Goal: Task Accomplishment & Management: Manage account settings

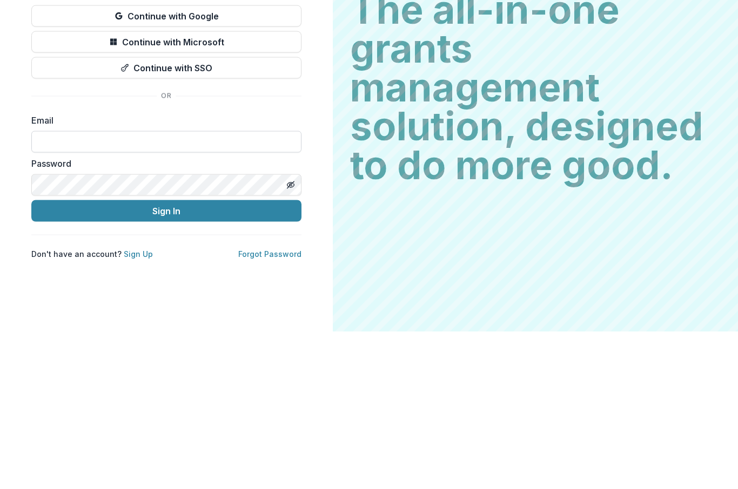
click at [194, 288] on input at bounding box center [166, 299] width 270 height 22
type input "**********"
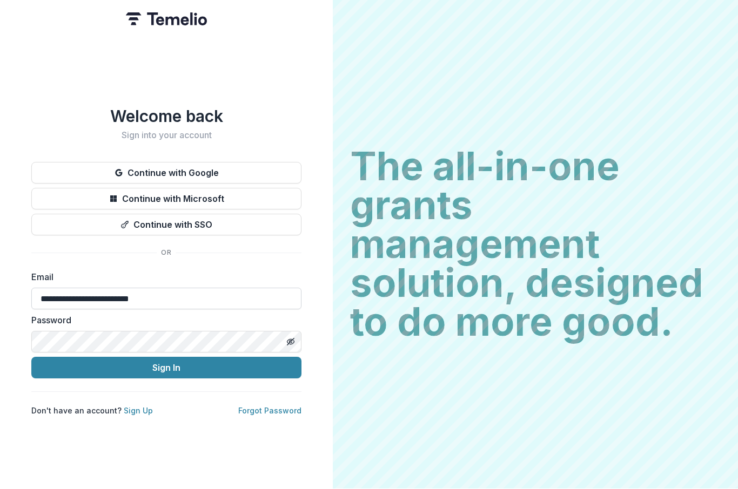
click at [166, 363] on button "Sign In" at bounding box center [166, 369] width 270 height 22
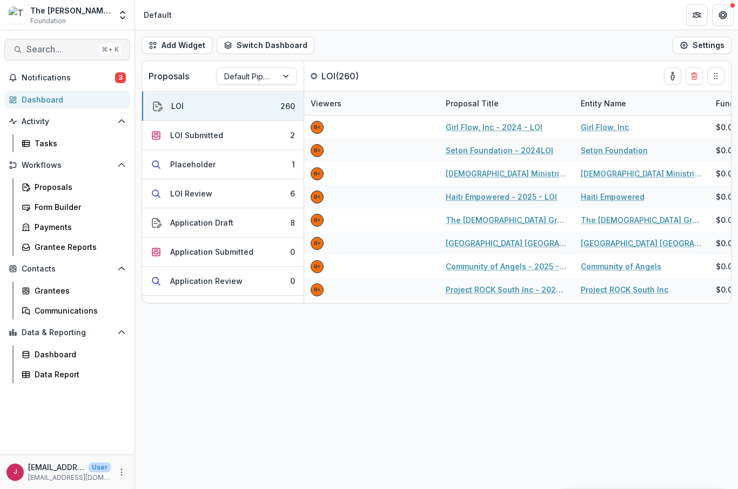
click at [49, 58] on button "Search... ⌘ + K" at bounding box center [67, 50] width 126 height 22
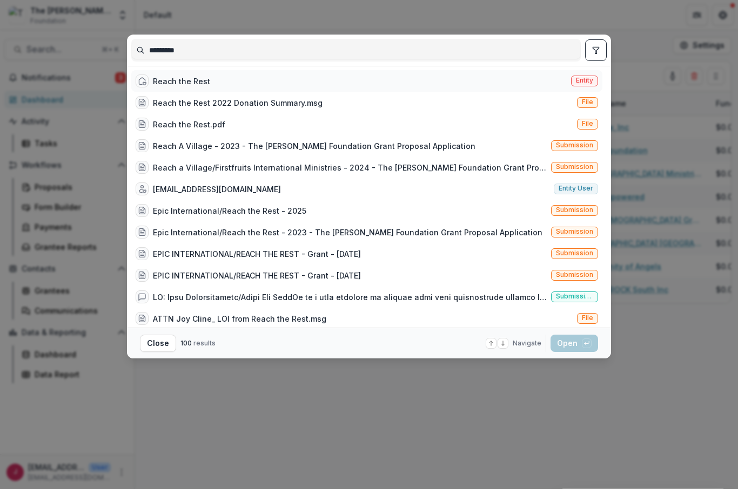
type input "*********"
click at [193, 85] on div "Reach the Rest" at bounding box center [181, 81] width 57 height 11
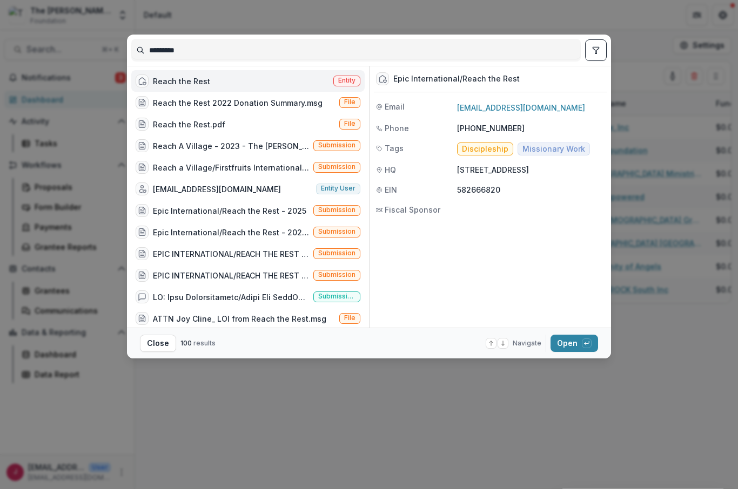
click at [347, 83] on span "Entity" at bounding box center [346, 81] width 17 height 8
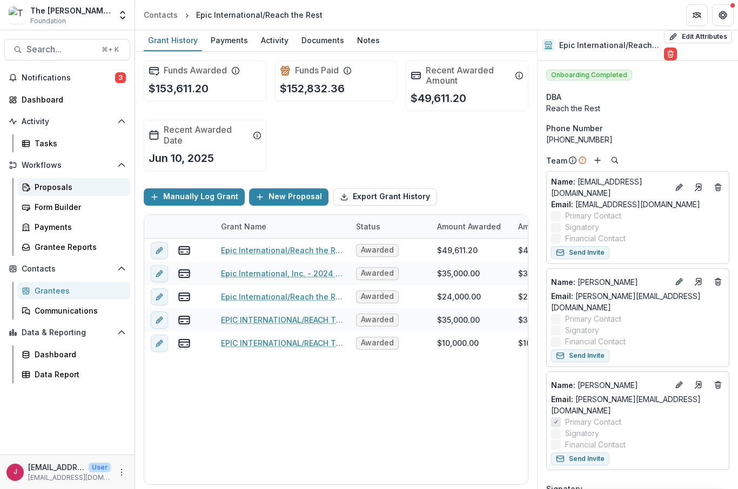
click at [51, 190] on div "Proposals" at bounding box center [78, 186] width 87 height 11
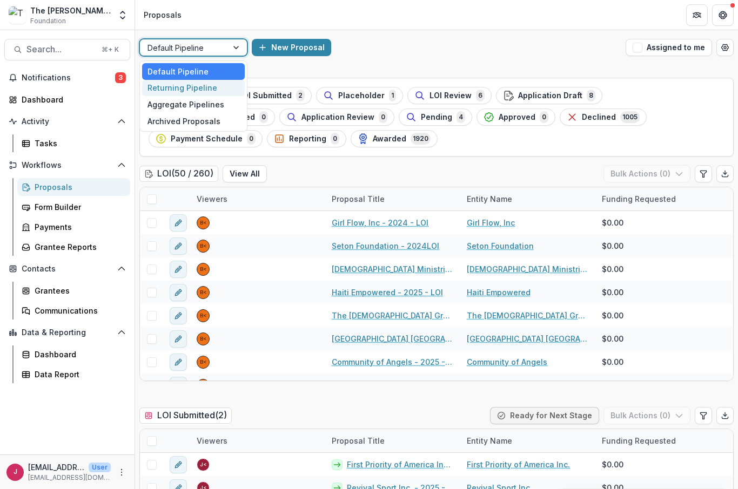
click at [210, 92] on div "Returning Pipeline" at bounding box center [193, 88] width 103 height 17
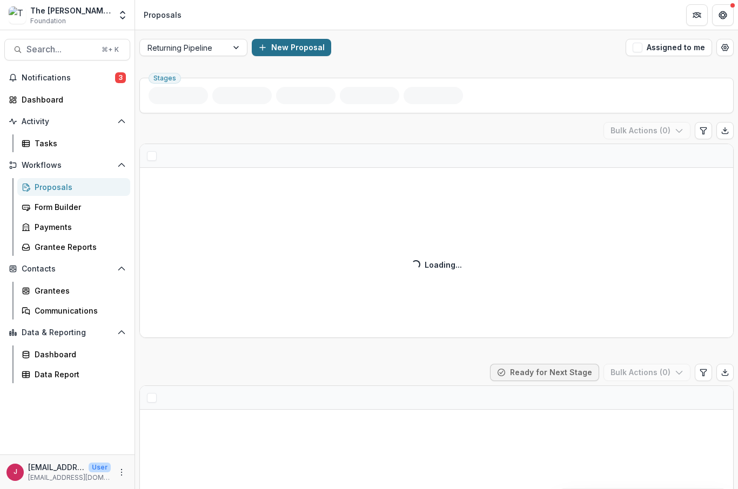
click at [295, 49] on button "New Proposal" at bounding box center [291, 47] width 79 height 17
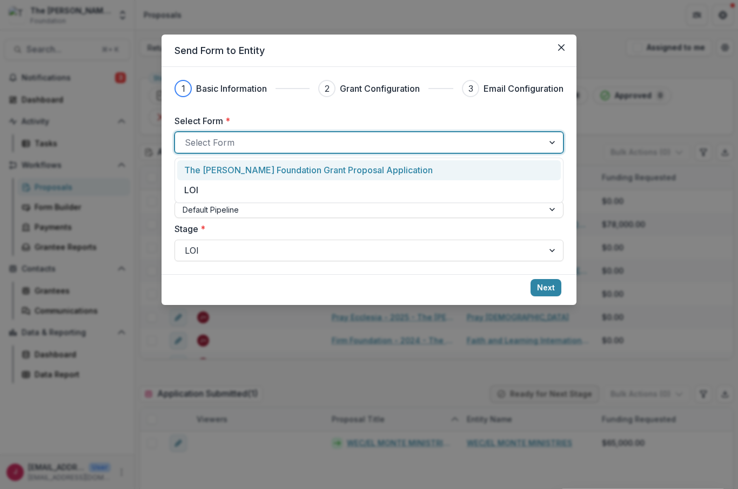
click at [331, 173] on p "The [PERSON_NAME] Foundation Grant Proposal Application" at bounding box center [308, 170] width 248 height 13
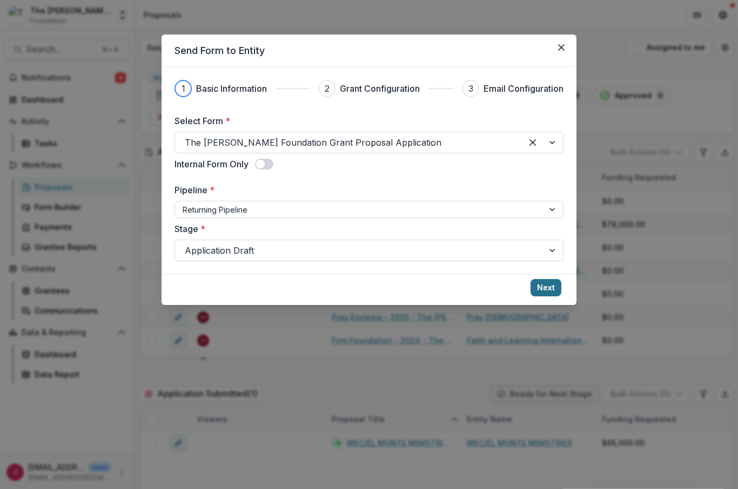
click at [547, 290] on button "Next" at bounding box center [545, 287] width 31 height 17
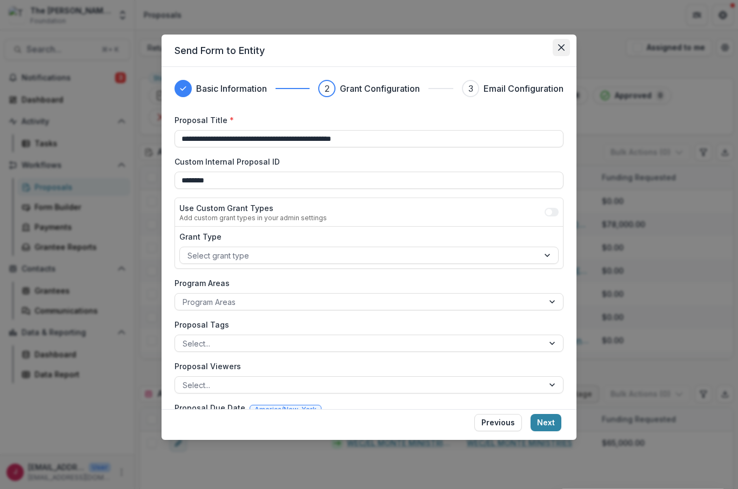
click at [556, 48] on button "Close" at bounding box center [561, 47] width 17 height 17
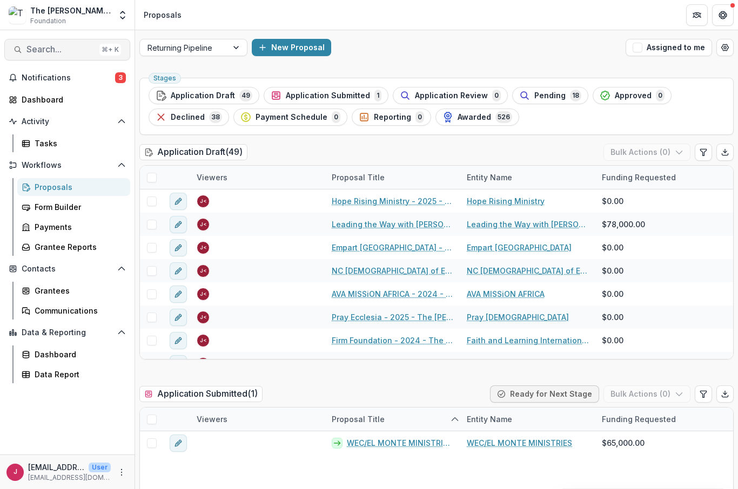
click at [52, 58] on button "Search... ⌘ + K" at bounding box center [67, 50] width 126 height 22
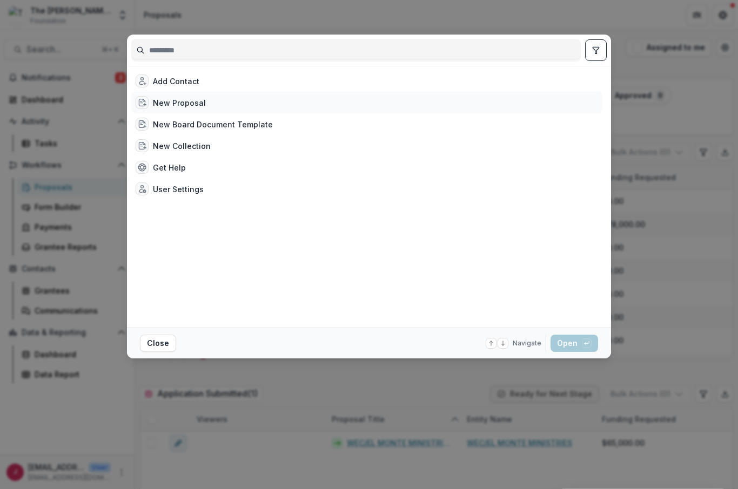
click at [183, 100] on div "New Proposal" at bounding box center [179, 102] width 53 height 11
click at [571, 342] on button "Open with enter key" at bounding box center [574, 343] width 48 height 17
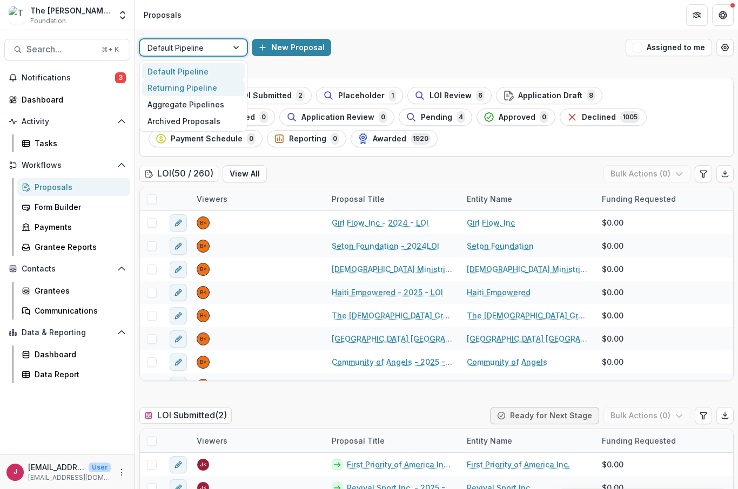
click at [206, 87] on div "Returning Pipeline" at bounding box center [193, 88] width 103 height 17
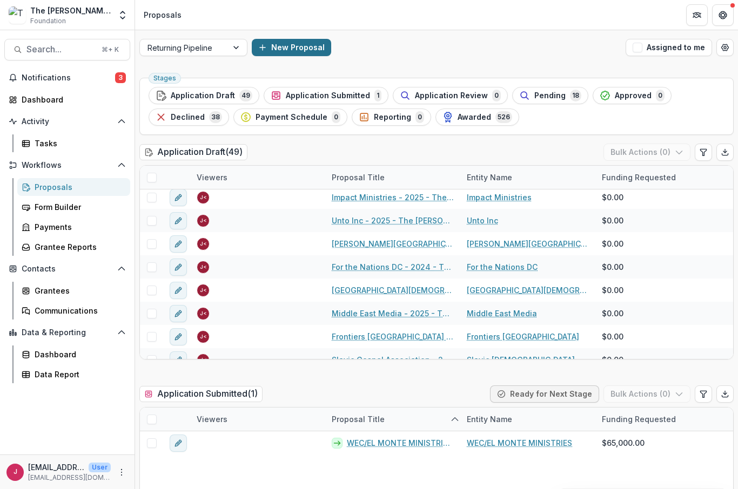
click at [295, 48] on button "New Proposal" at bounding box center [291, 47] width 79 height 17
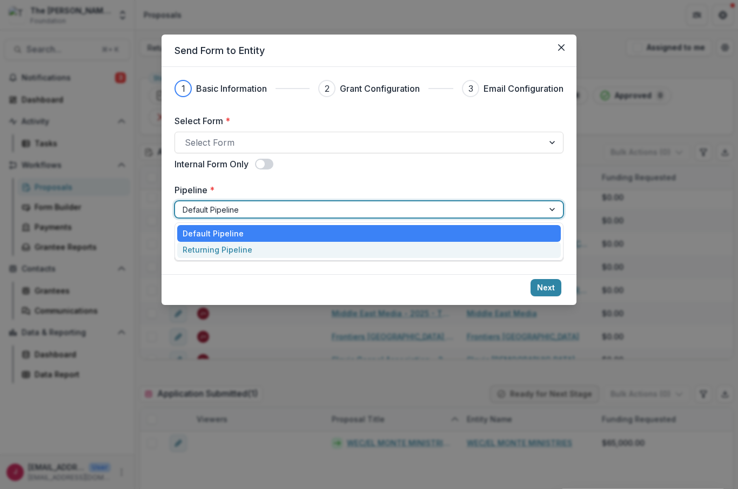
click at [255, 251] on div "Returning Pipeline" at bounding box center [368, 250] width 383 height 17
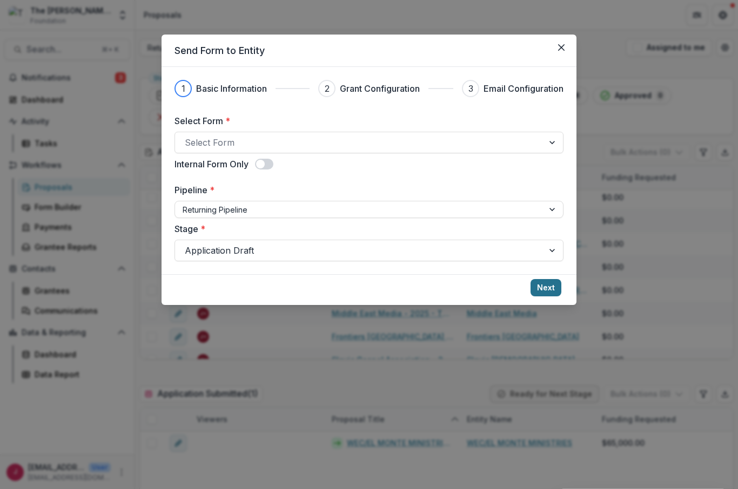
click at [553, 289] on button "Next" at bounding box center [545, 287] width 31 height 17
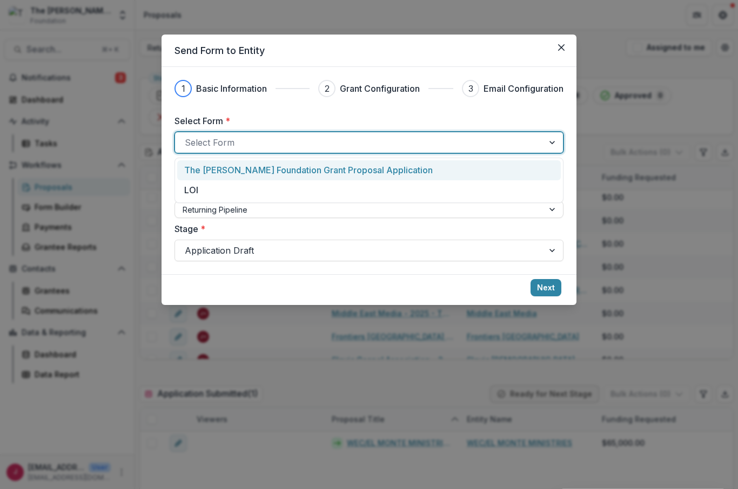
click at [356, 170] on p "The [PERSON_NAME] Foundation Grant Proposal Application" at bounding box center [308, 170] width 248 height 13
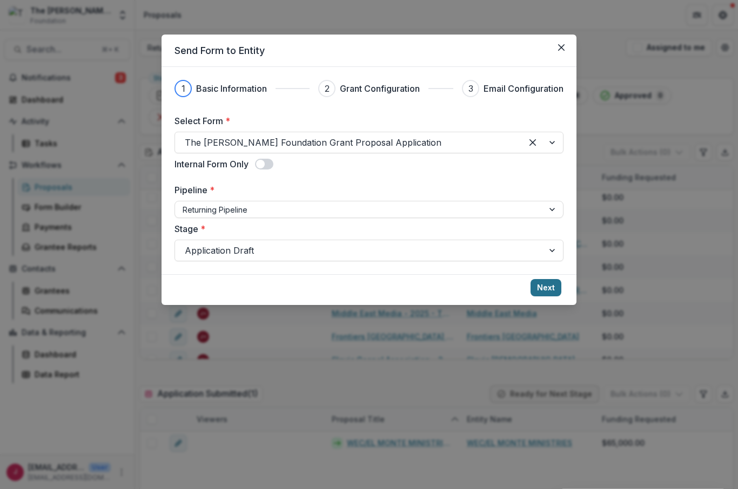
click at [547, 289] on button "Next" at bounding box center [545, 287] width 31 height 17
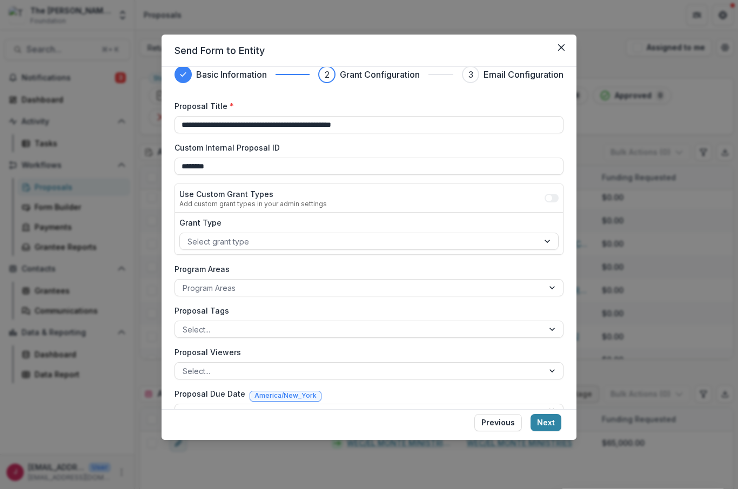
scroll to position [14, 0]
click at [550, 432] on button "Next" at bounding box center [545, 422] width 31 height 17
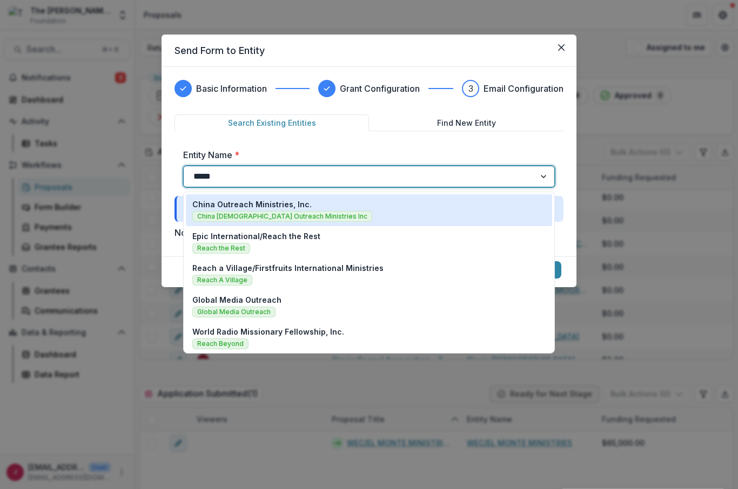
click at [256, 240] on p "Epic International/Reach the Rest" at bounding box center [256, 236] width 128 height 11
type input "*****"
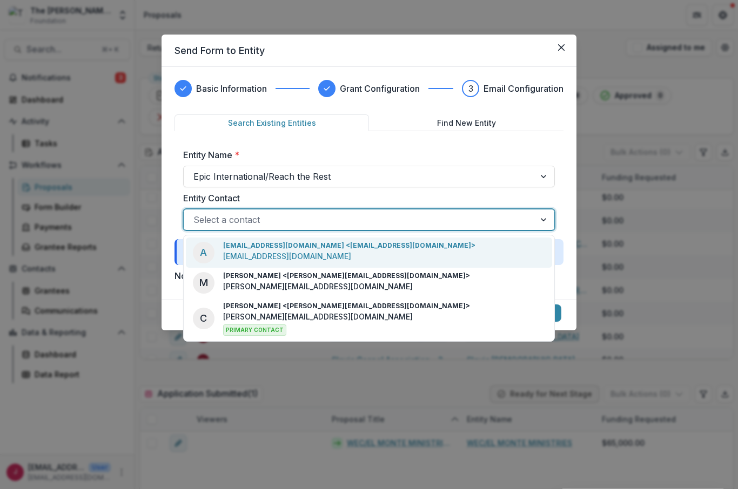
click at [282, 250] on p "april@reachtherest.org <april@reachtherest.org>" at bounding box center [349, 246] width 252 height 10
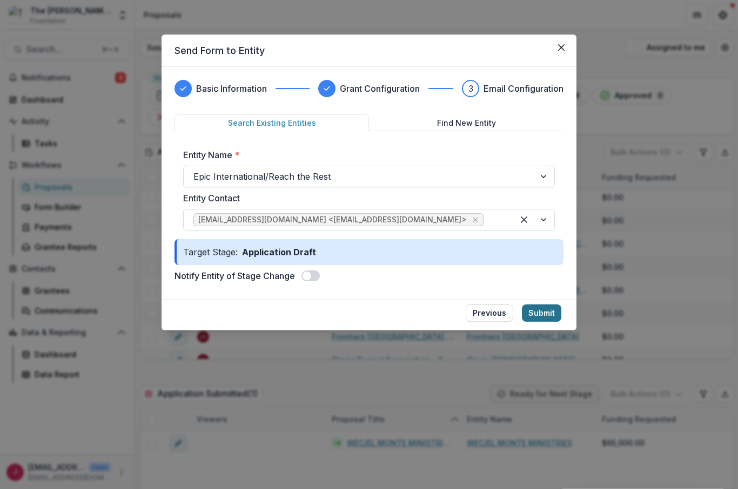
click at [547, 313] on button "Submit" at bounding box center [541, 313] width 39 height 17
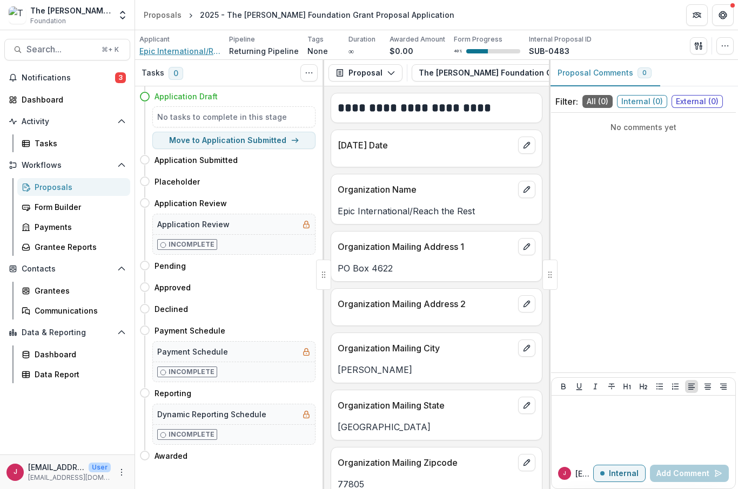
click at [180, 50] on span "Epic International/Reach the Rest" at bounding box center [179, 50] width 81 height 11
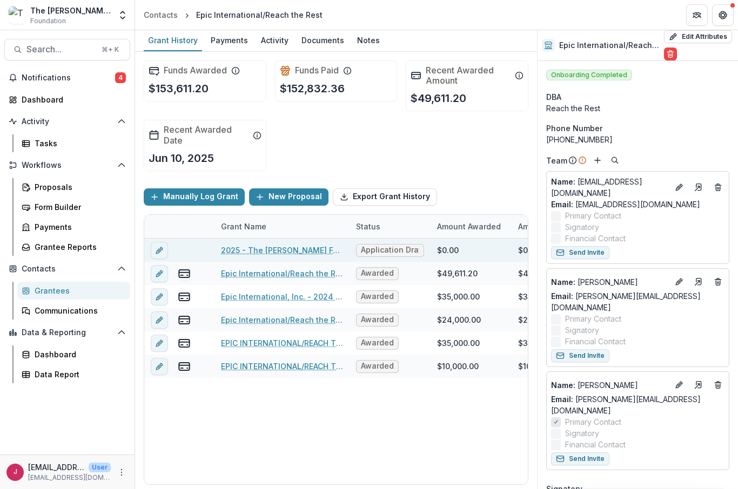
click at [265, 247] on link "2025 - The [PERSON_NAME] Foundation Grant Proposal Application" at bounding box center [282, 250] width 122 height 11
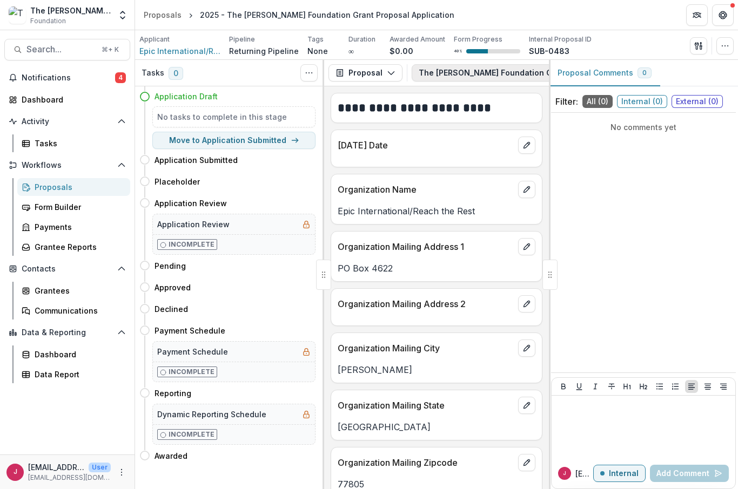
click at [493, 72] on button "The Bolick Foundation Grant Proposal Application 1" at bounding box center [547, 72] width 271 height 17
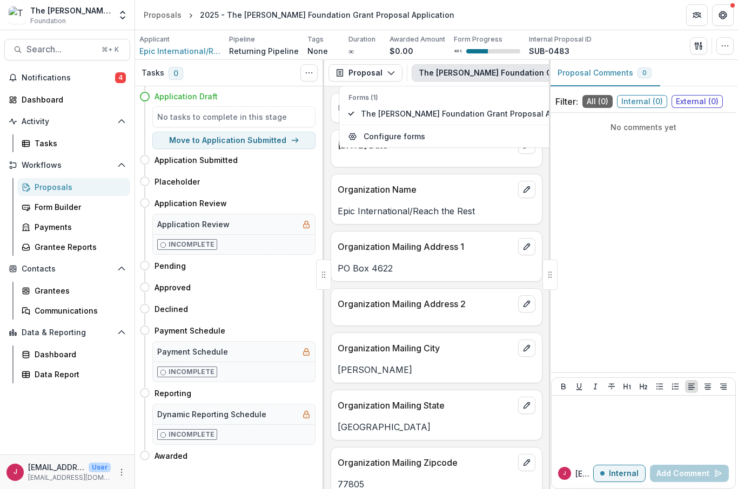
click at [595, 174] on div "No comments yet" at bounding box center [643, 242] width 185 height 251
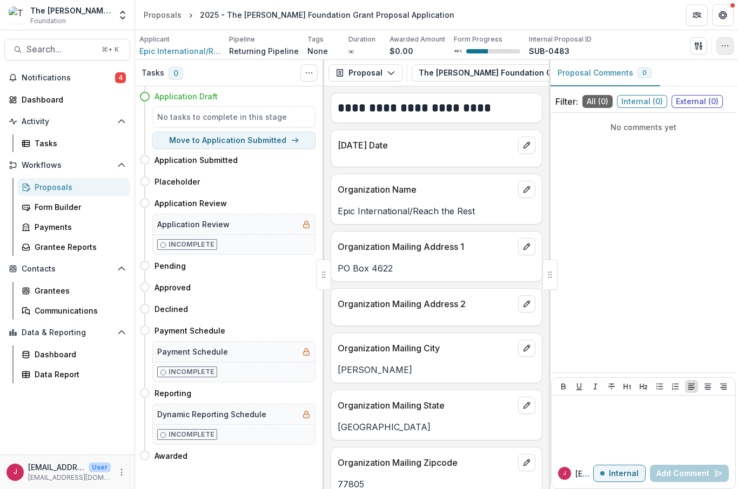
click at [731, 45] on button "button" at bounding box center [724, 45] width 17 height 17
click at [516, 70] on button "The Bolick Foundation Grant Proposal Application 1" at bounding box center [547, 72] width 271 height 17
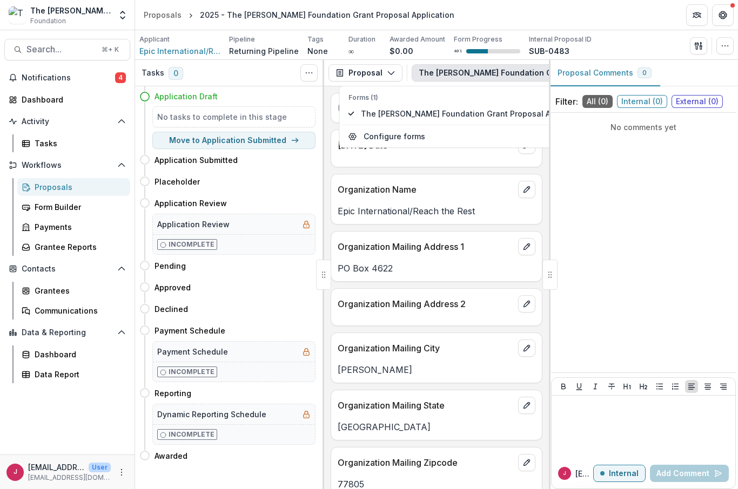
click at [628, 188] on div "No comments yet" at bounding box center [643, 242] width 185 height 251
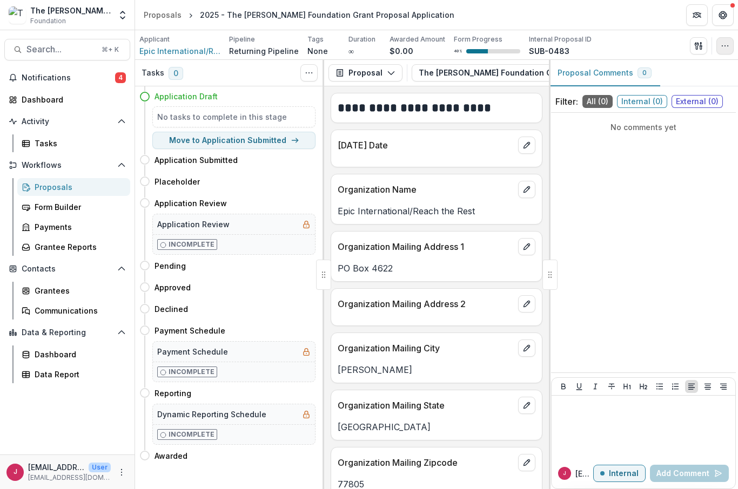
click at [724, 47] on icon "button" at bounding box center [724, 46] width 9 height 9
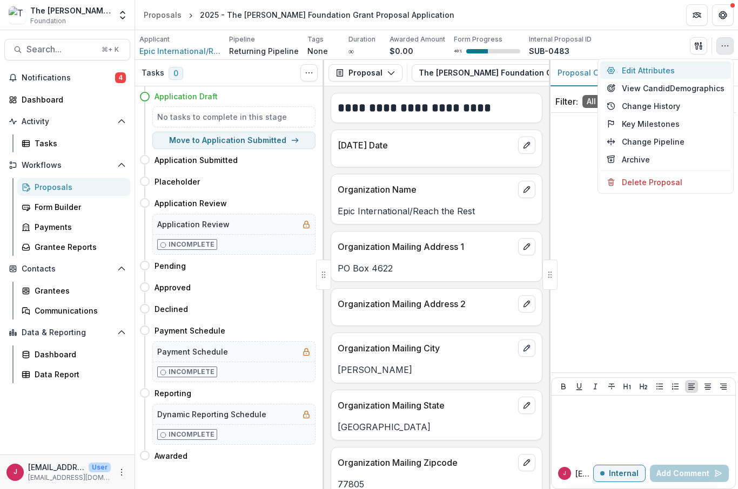
click at [641, 74] on button "Edit Attributes" at bounding box center [665, 71] width 131 height 18
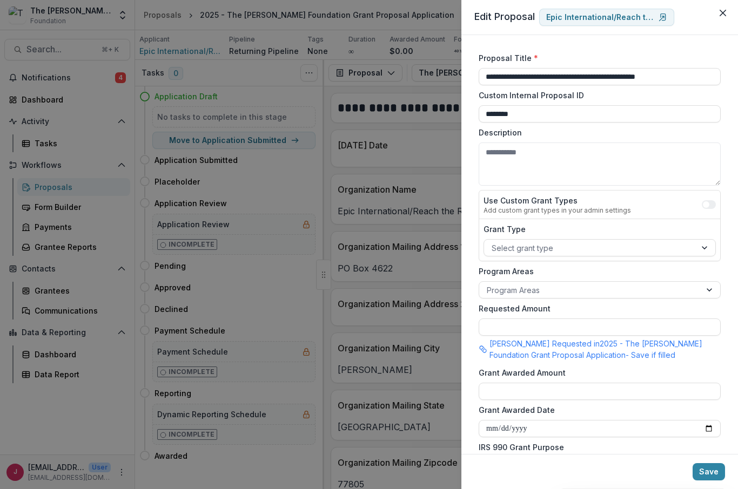
click at [429, 366] on div "**********" at bounding box center [369, 244] width 738 height 489
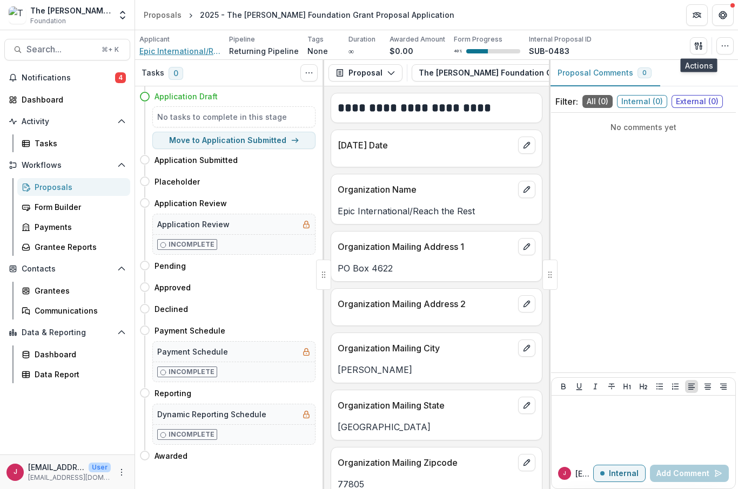
click at [171, 55] on span "Epic International/Reach the Rest" at bounding box center [179, 50] width 81 height 11
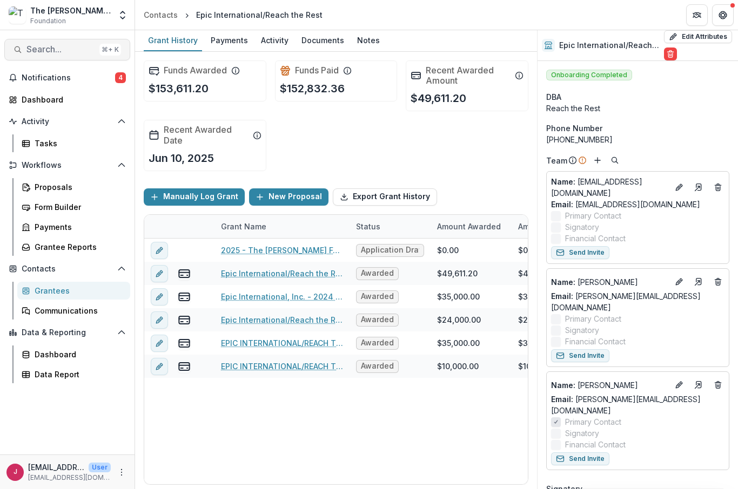
click at [67, 52] on span "Search..." at bounding box center [60, 49] width 69 height 10
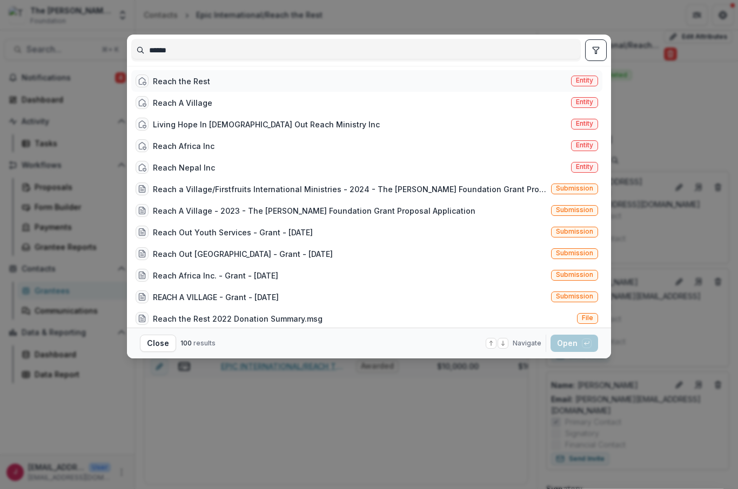
type input "*****"
click at [181, 83] on div "Reach the Rest" at bounding box center [181, 81] width 57 height 11
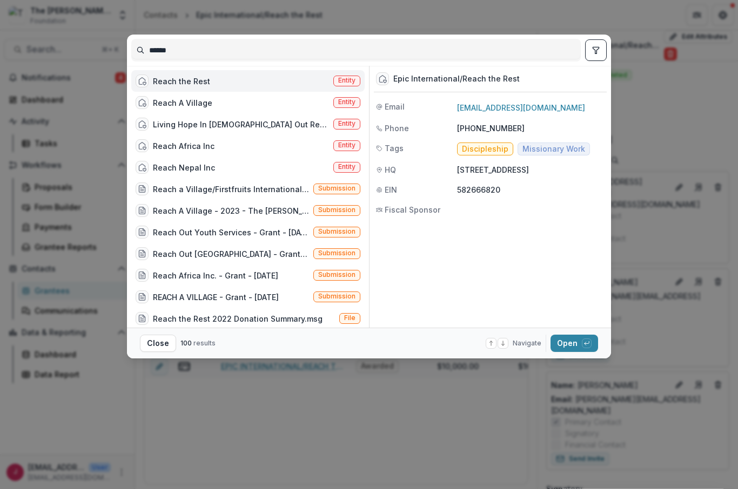
click at [290, 83] on div "Reach the Rest Entity" at bounding box center [247, 81] width 233 height 22
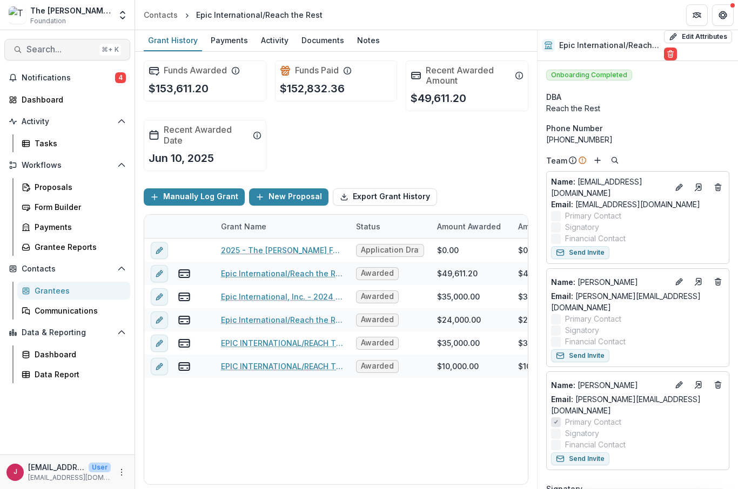
click at [48, 50] on span "Search..." at bounding box center [60, 49] width 69 height 10
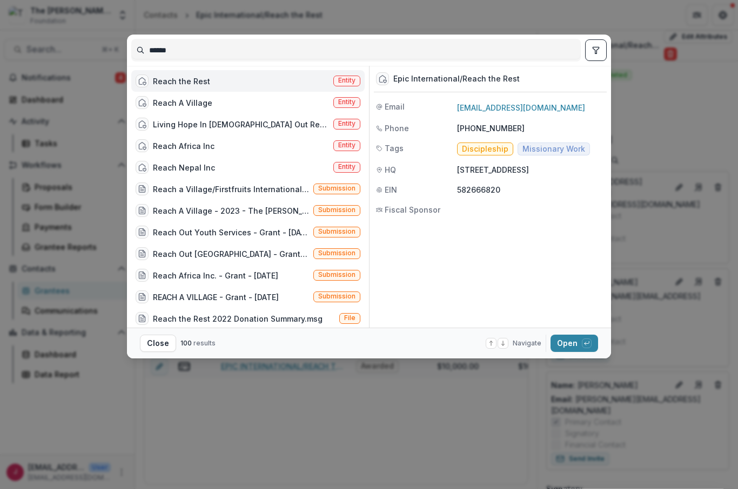
click at [347, 82] on span "Entity" at bounding box center [346, 81] width 17 height 8
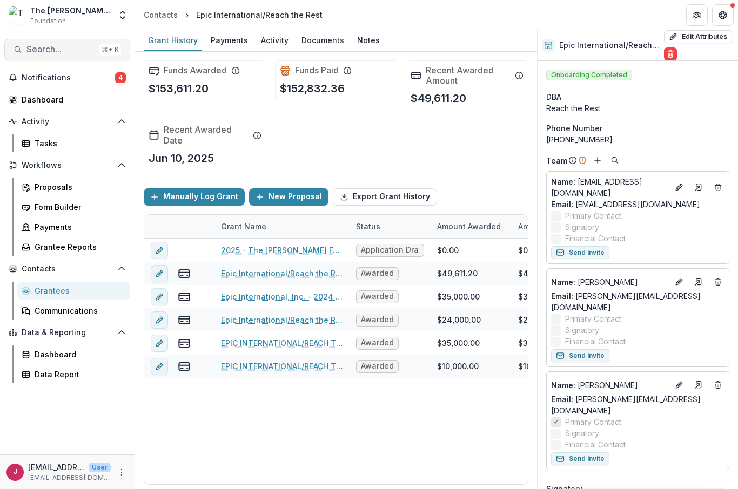
click at [57, 56] on button "Search... ⌘ + K" at bounding box center [67, 50] width 126 height 22
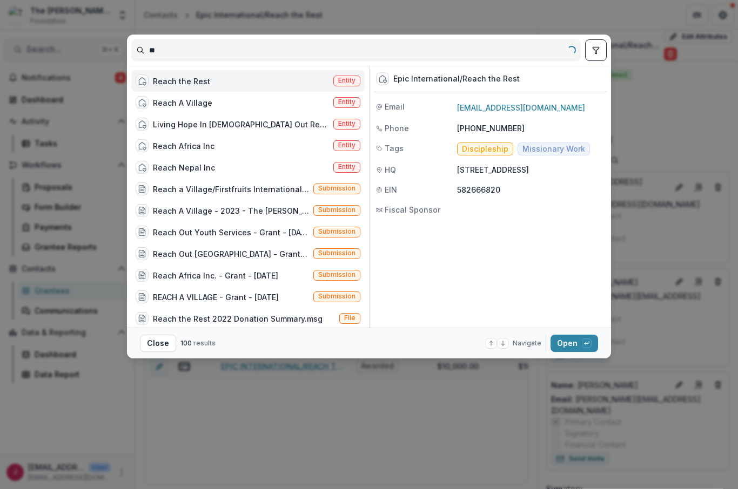
type input "*"
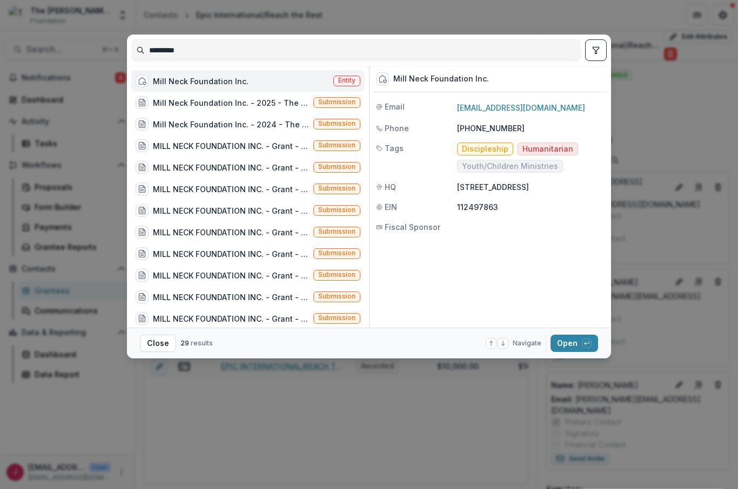
type input "*********"
click at [348, 89] on div "Mill Neck Foundation Inc. Entity" at bounding box center [247, 81] width 233 height 22
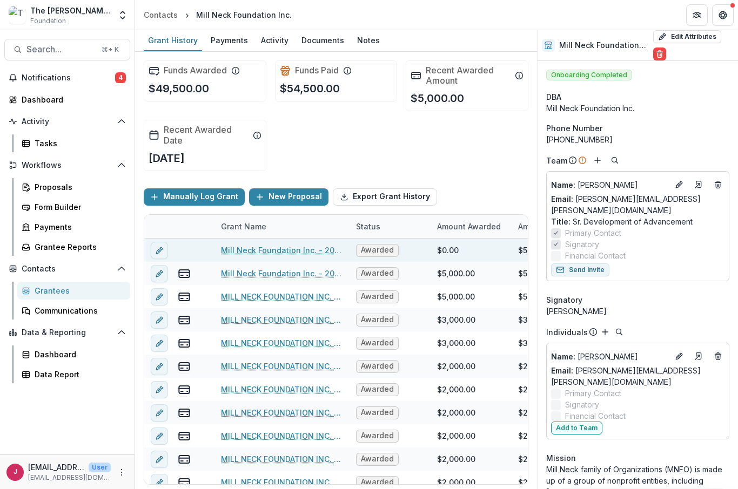
click at [255, 252] on link "Mill Neck Foundation Inc. - 2025 - The Bolick Foundation Grant Proposal Applica…" at bounding box center [282, 250] width 122 height 11
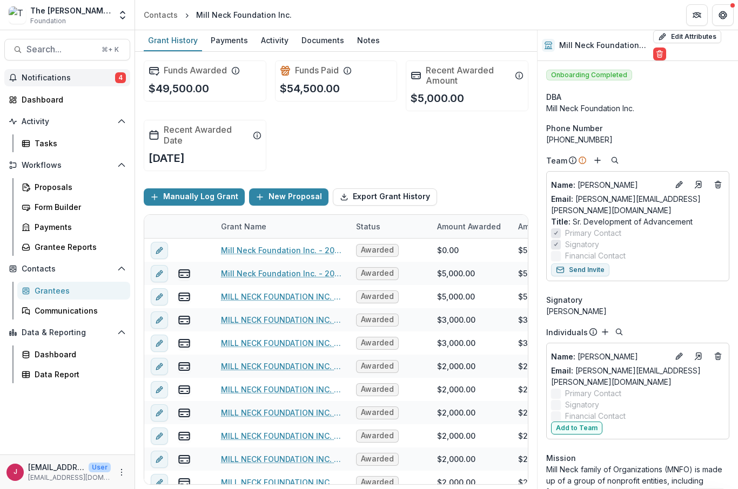
click at [63, 84] on button "Notifications 4" at bounding box center [67, 77] width 126 height 17
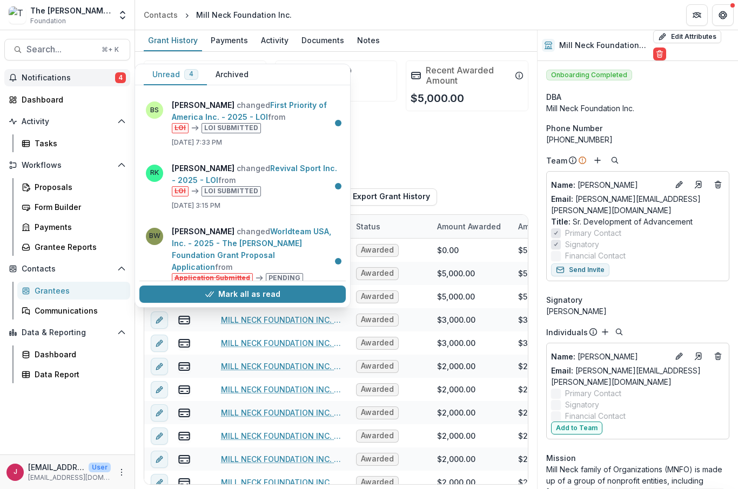
scroll to position [73, 0]
click at [242, 295] on button "Mark all as read" at bounding box center [242, 294] width 206 height 17
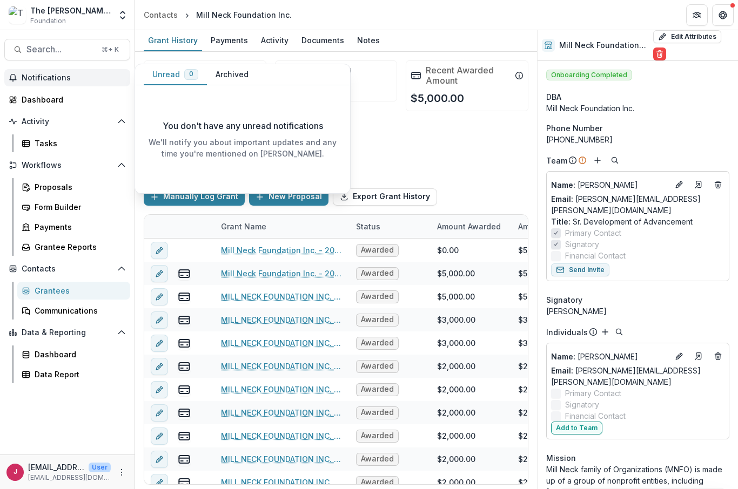
scroll to position [0, 0]
click at [393, 152] on div "Funds Awarded $49,500.00 Funds Paid $54,500.00 Recent Awarded Amount $5,000.00 …" at bounding box center [336, 116] width 385 height 128
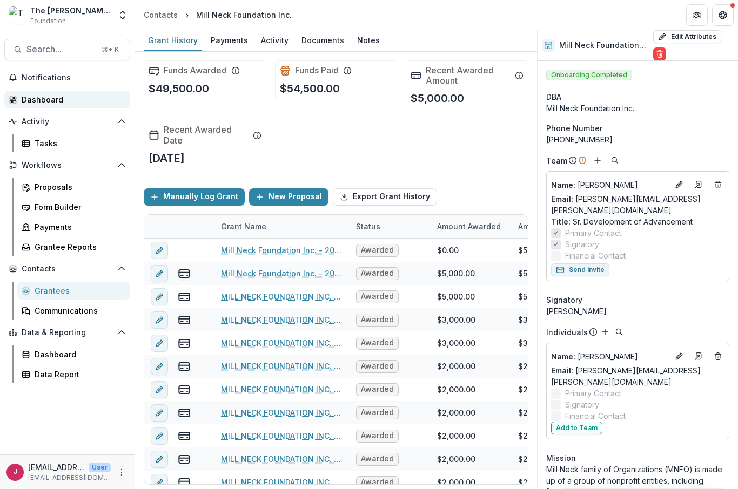
click at [40, 105] on div "Dashboard" at bounding box center [72, 99] width 100 height 11
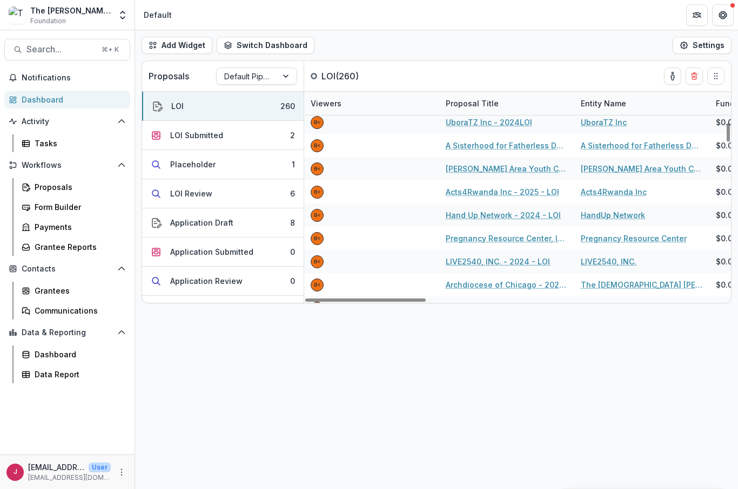
scroll to position [355, 0]
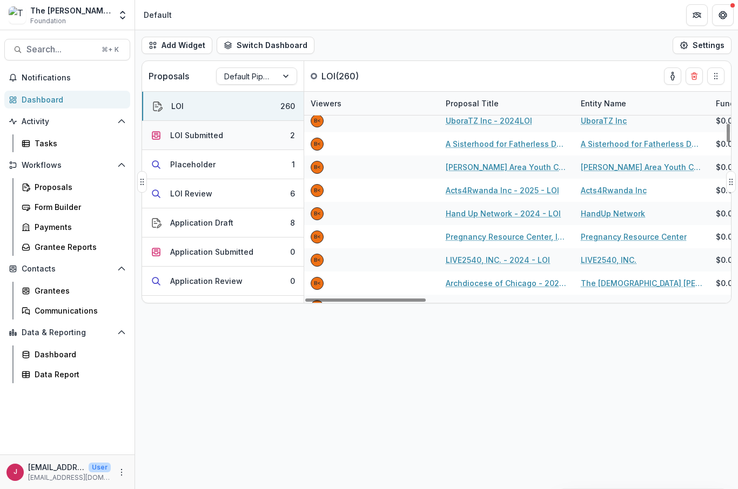
click at [259, 138] on button "LOI Submitted 2" at bounding box center [222, 135] width 161 height 29
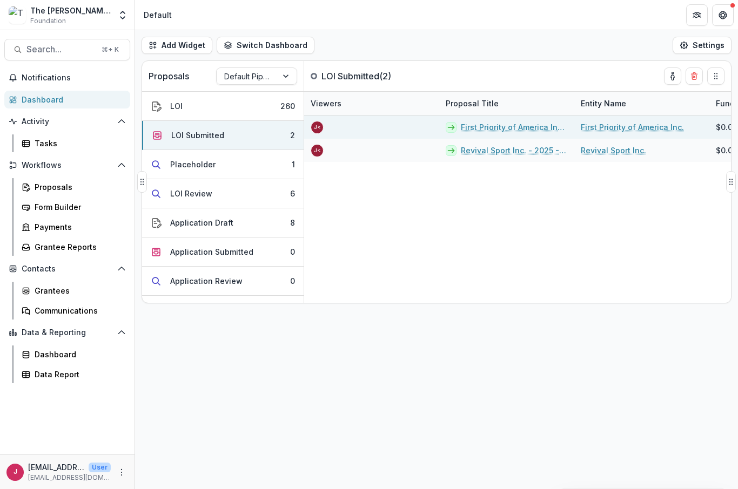
click at [473, 126] on link "First Priority of America Inc. - 2025 - LOI" at bounding box center [514, 127] width 107 height 11
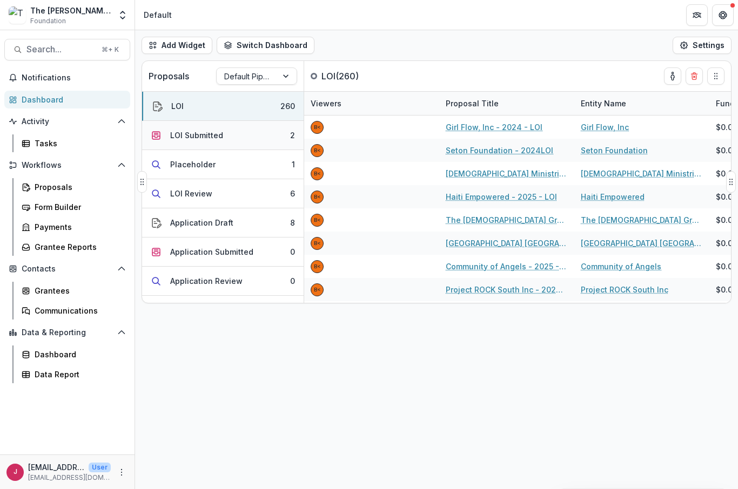
click at [252, 141] on button "LOI Submitted 2" at bounding box center [222, 135] width 161 height 29
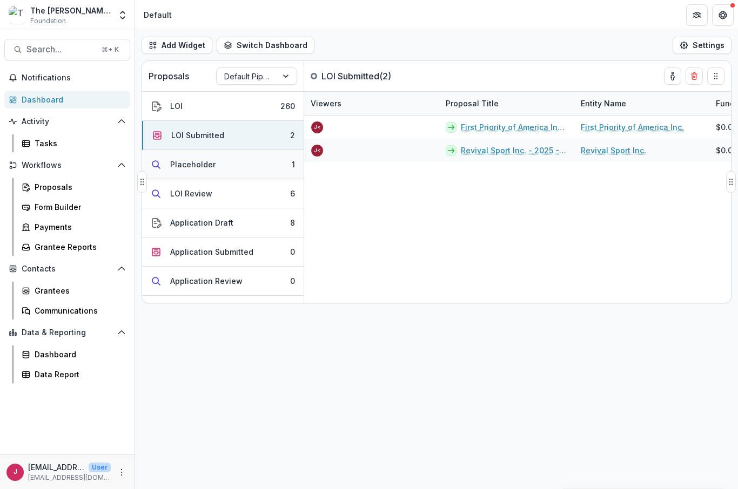
click at [239, 170] on button "Placeholder 1" at bounding box center [222, 164] width 161 height 29
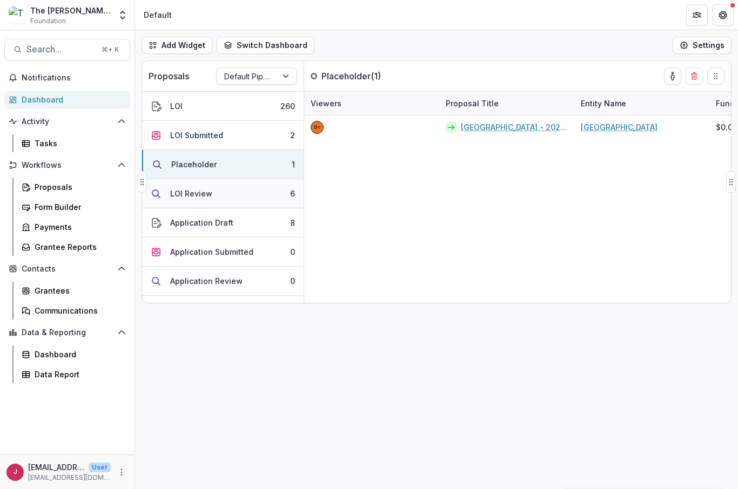
click at [255, 193] on button "LOI Review 6" at bounding box center [222, 193] width 161 height 29
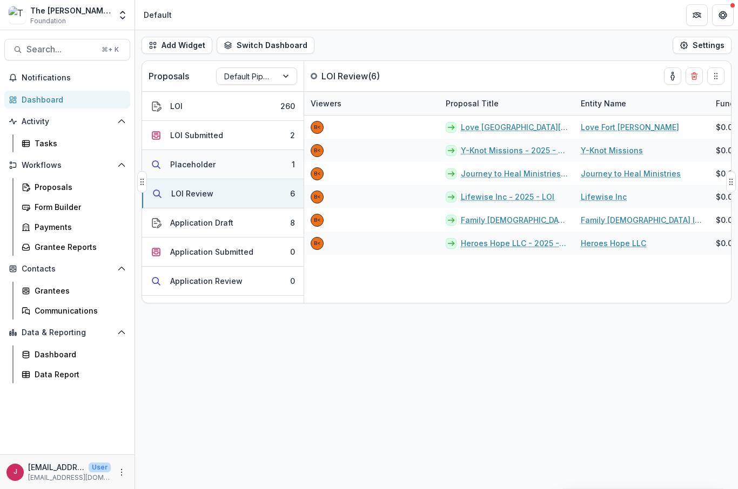
click at [232, 178] on button "Placeholder 1" at bounding box center [222, 164] width 161 height 29
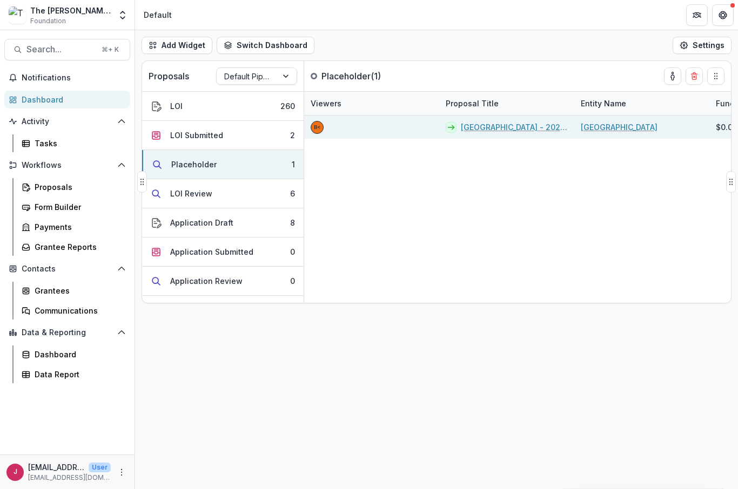
click at [483, 125] on link "Charleston Southern University - 2025 - LOI" at bounding box center [514, 127] width 107 height 11
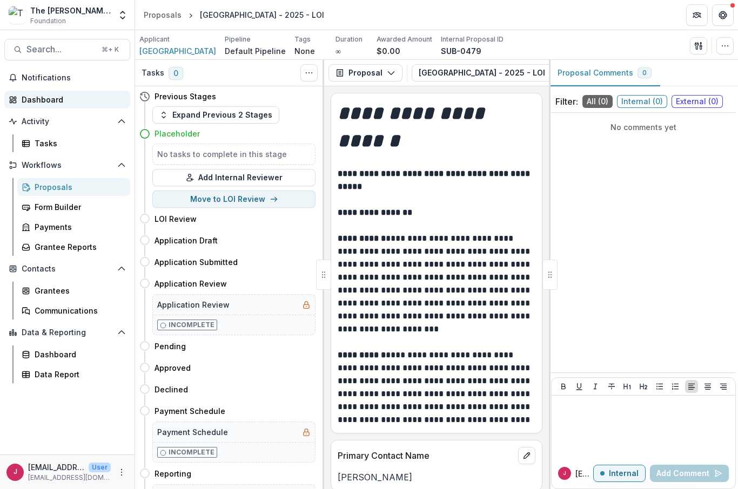
click at [51, 104] on div "Dashboard" at bounding box center [72, 99] width 100 height 11
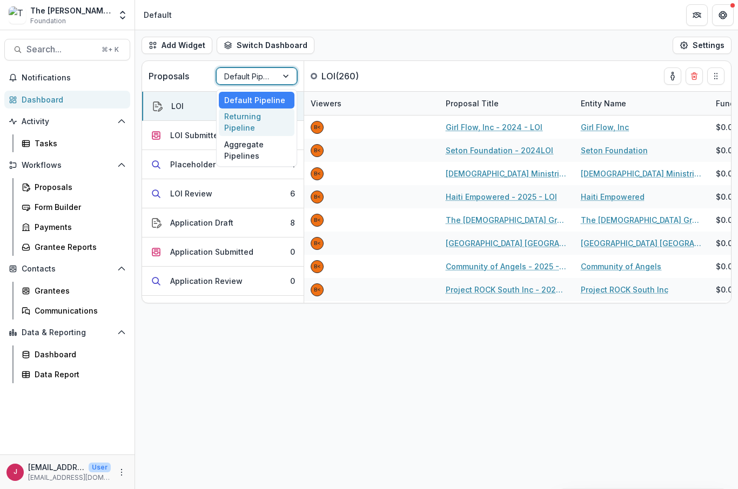
click at [260, 124] on div "Returning Pipeline" at bounding box center [257, 123] width 76 height 28
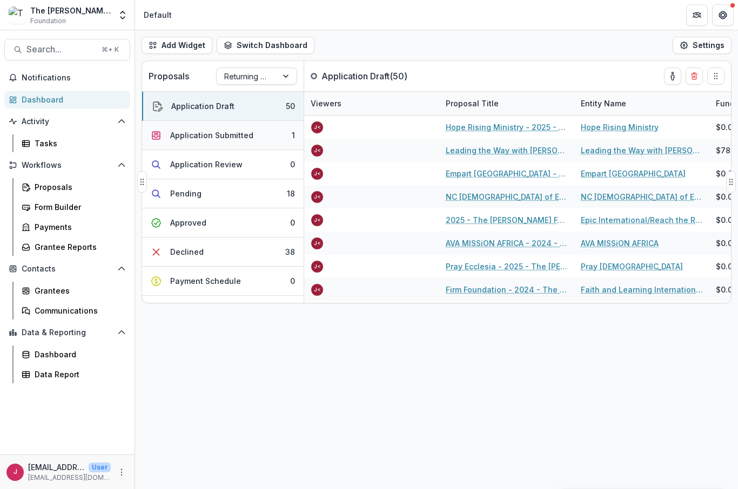
click at [253, 136] on button "Application Submitted 1" at bounding box center [222, 135] width 161 height 29
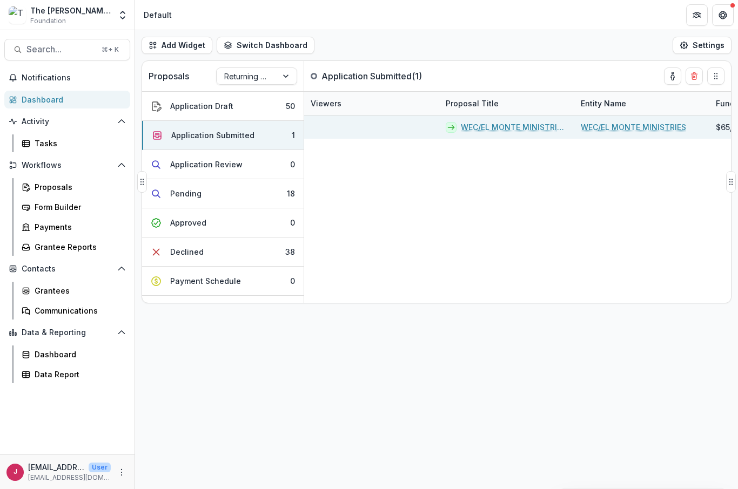
click at [480, 126] on link "WEC/EL MONTE MINISTRIES - 2025 - The [PERSON_NAME] Foundation Grant Proposal Ap…" at bounding box center [514, 127] width 107 height 11
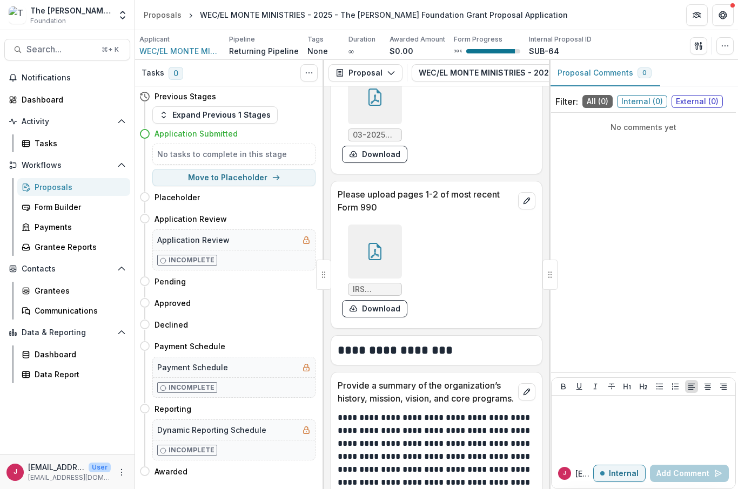
scroll to position [1596, 0]
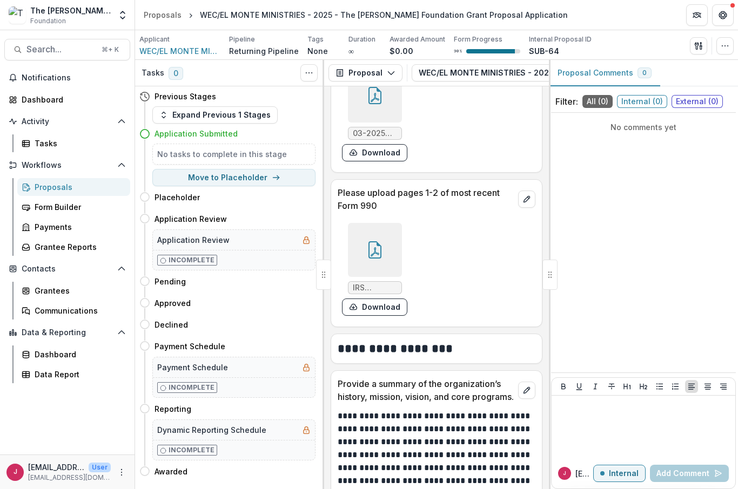
click at [380, 252] on div at bounding box center [375, 250] width 54 height 54
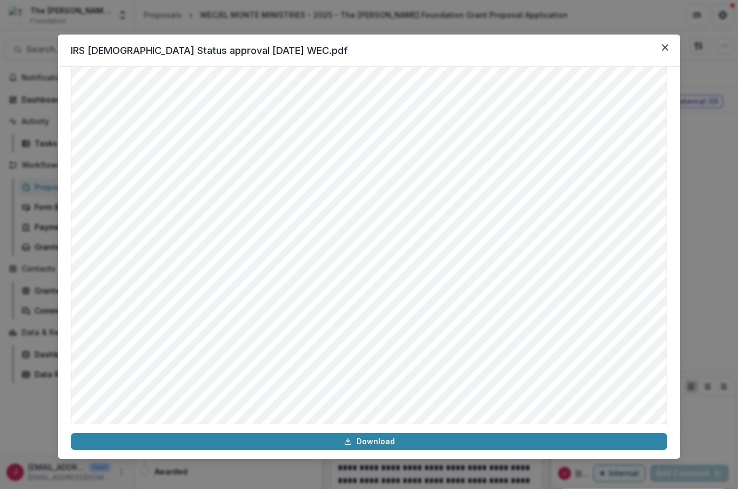
scroll to position [103, 0]
click at [665, 51] on button "Close" at bounding box center [664, 47] width 17 height 17
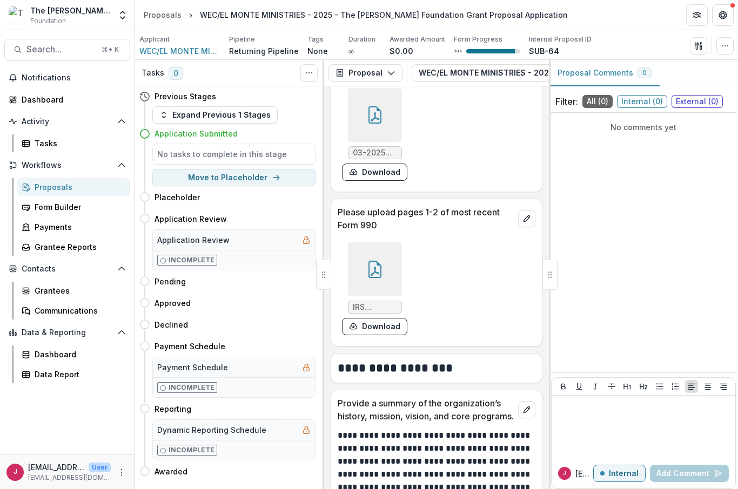
scroll to position [1576, 0]
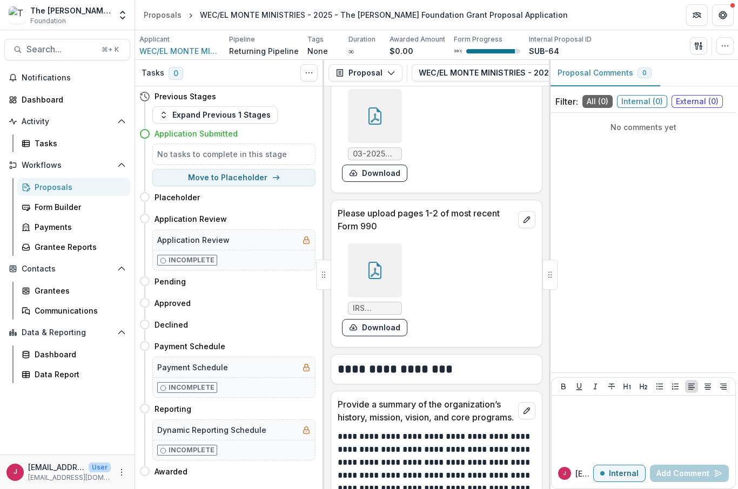
click at [376, 272] on div at bounding box center [375, 271] width 54 height 54
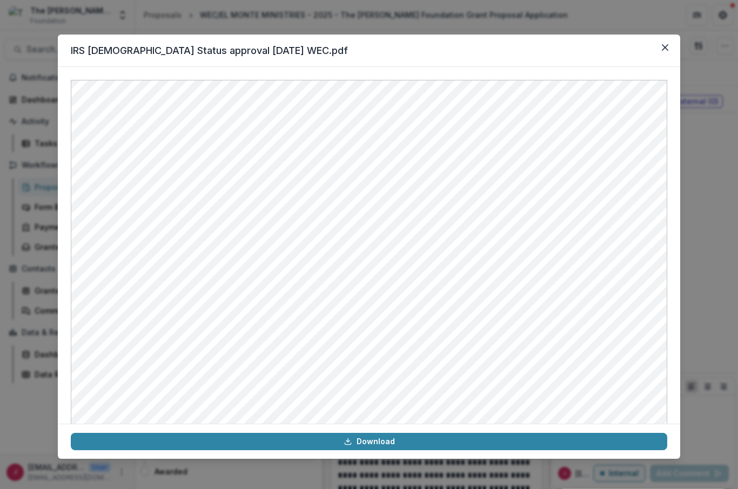
scroll to position [0, 0]
click at [666, 42] on button "Close" at bounding box center [664, 47] width 17 height 17
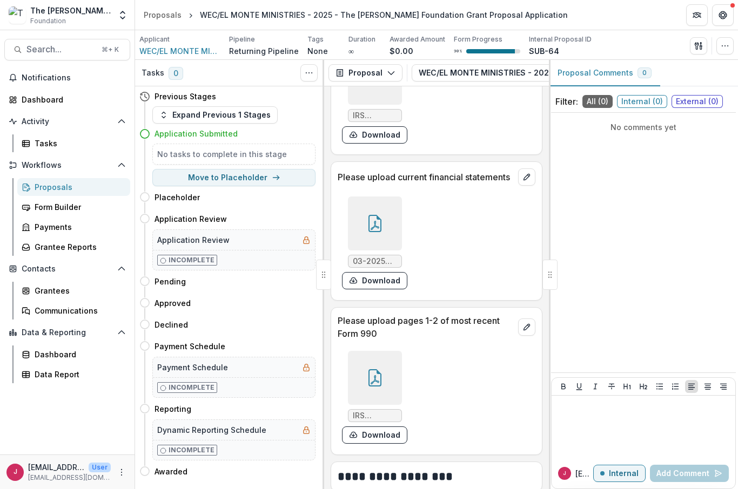
scroll to position [1465, 0]
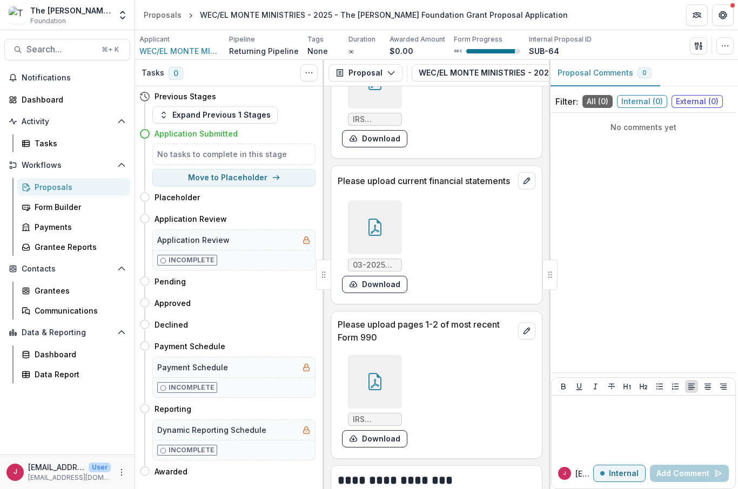
click at [370, 226] on div at bounding box center [375, 227] width 54 height 54
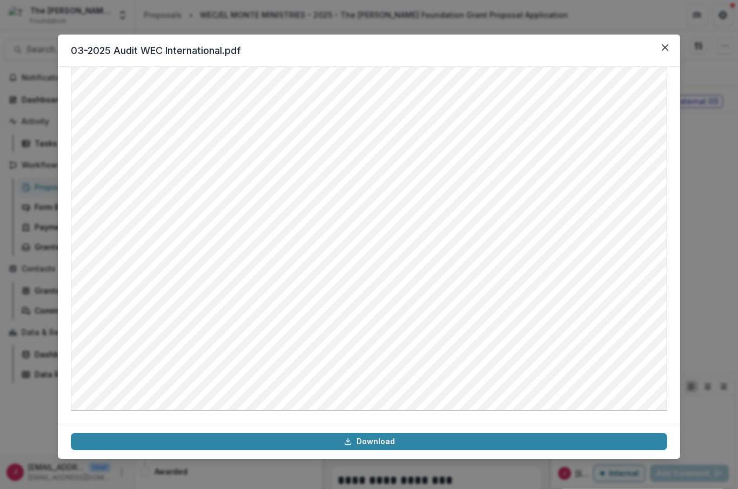
scroll to position [441, 0]
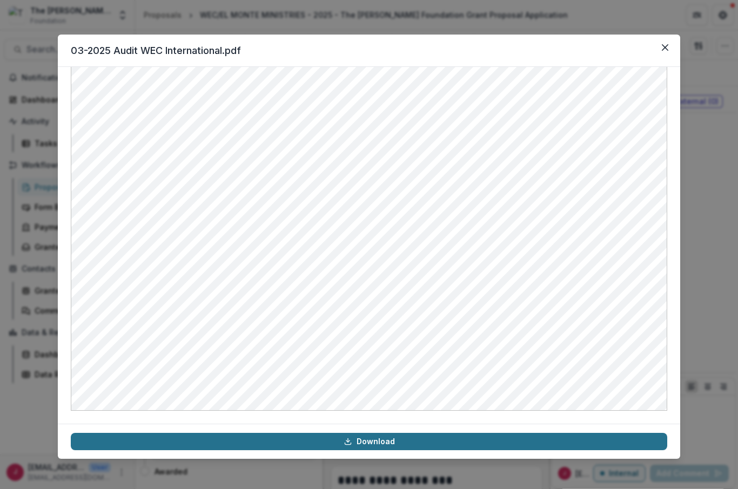
click at [380, 442] on link "Download" at bounding box center [369, 441] width 596 height 17
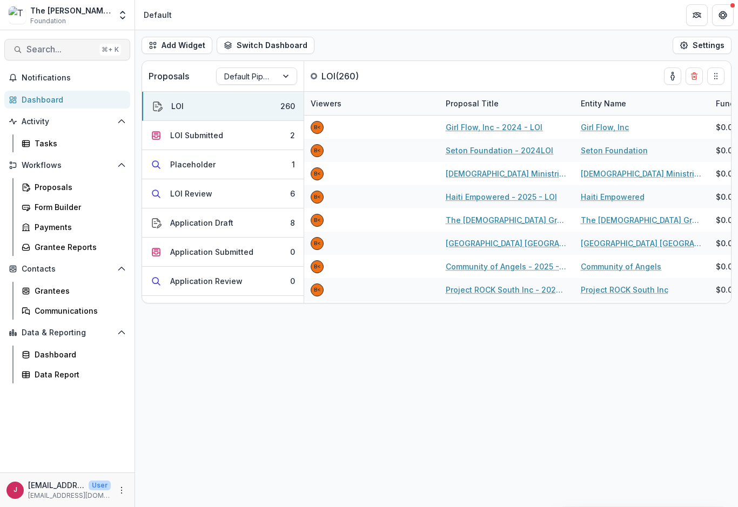
click at [57, 56] on button "Search... ⌘ + K" at bounding box center [67, 50] width 126 height 22
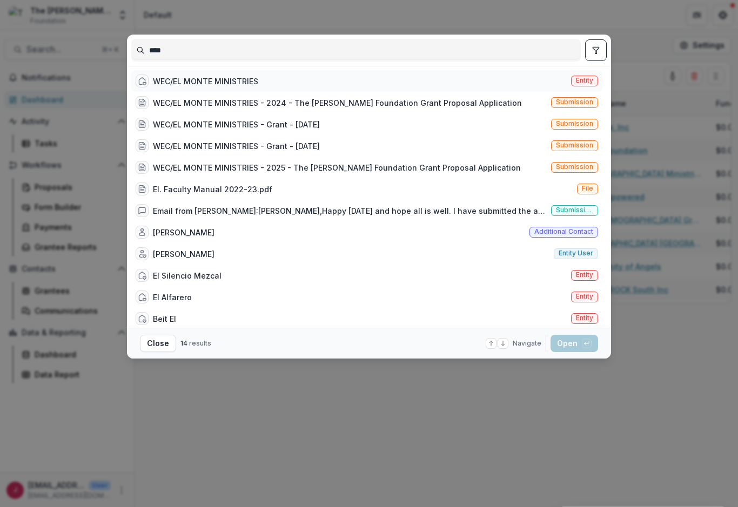
type input "****"
click at [237, 82] on div "WEC/EL MONTE MINISTRIES" at bounding box center [205, 81] width 105 height 11
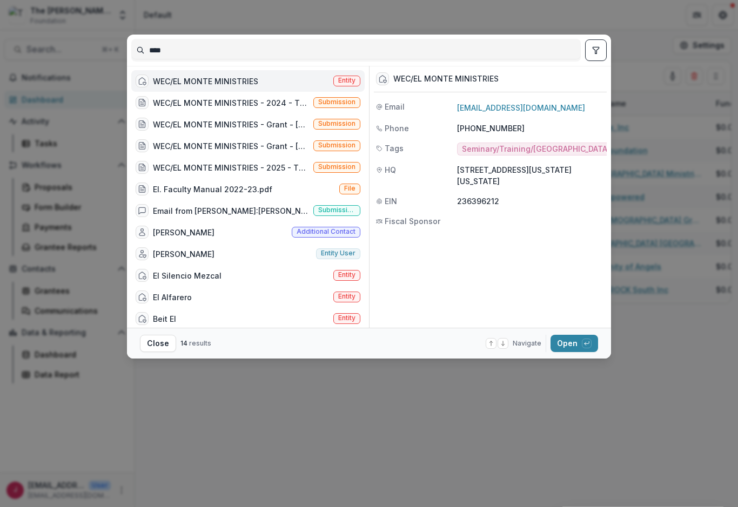
click at [354, 79] on span "Entity" at bounding box center [346, 81] width 17 height 8
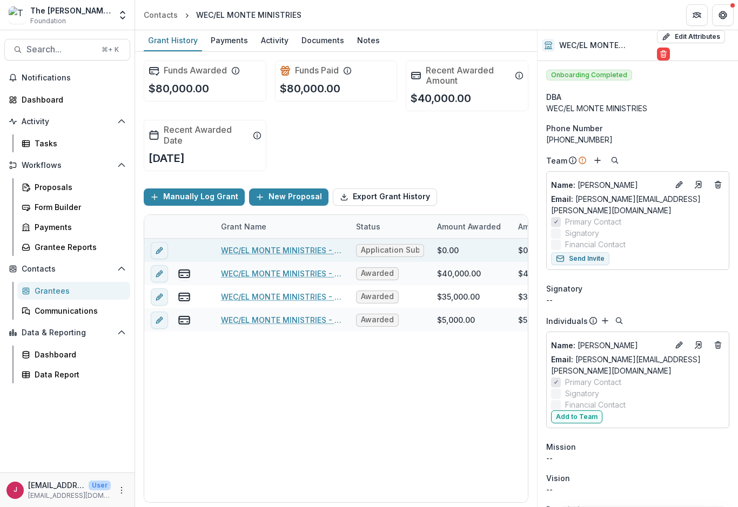
click at [276, 251] on link "WEC/EL MONTE MINISTRIES - 2025 - The [PERSON_NAME] Foundation Grant Proposal Ap…" at bounding box center [282, 250] width 122 height 11
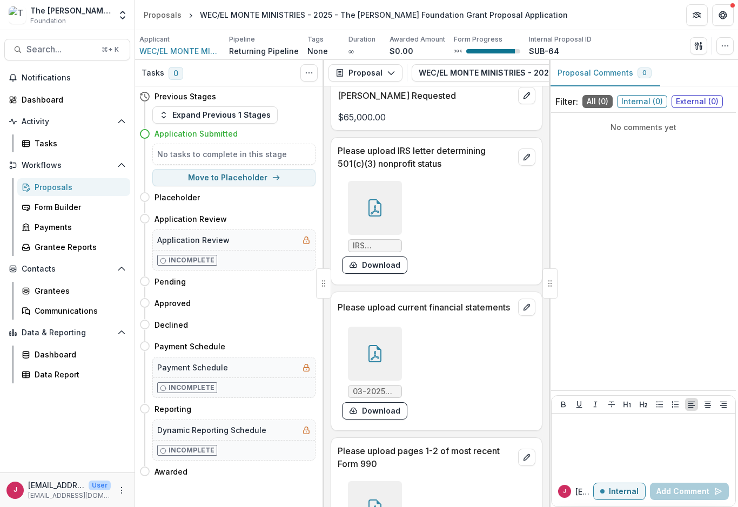
scroll to position [1340, 0]
click at [384, 203] on div at bounding box center [375, 206] width 54 height 54
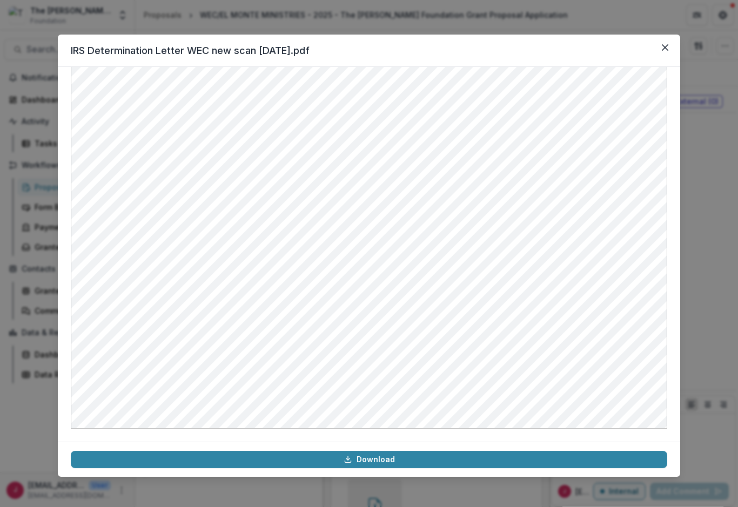
scroll to position [423, 0]
click at [660, 48] on button "Close" at bounding box center [664, 47] width 17 height 17
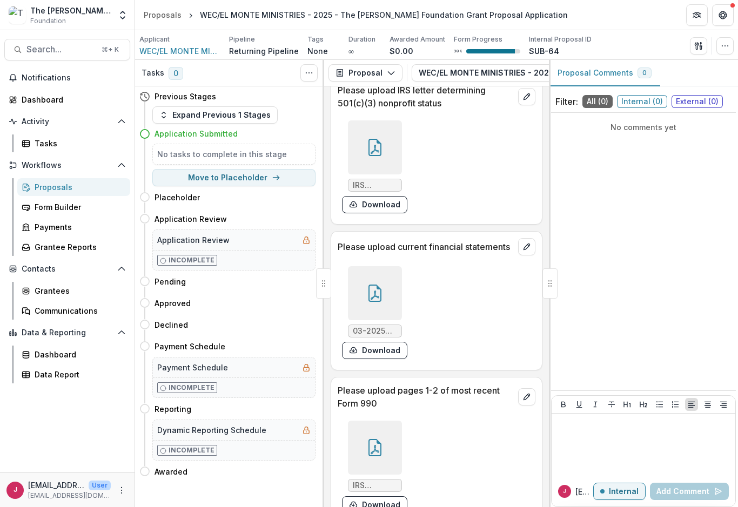
scroll to position [1418, 0]
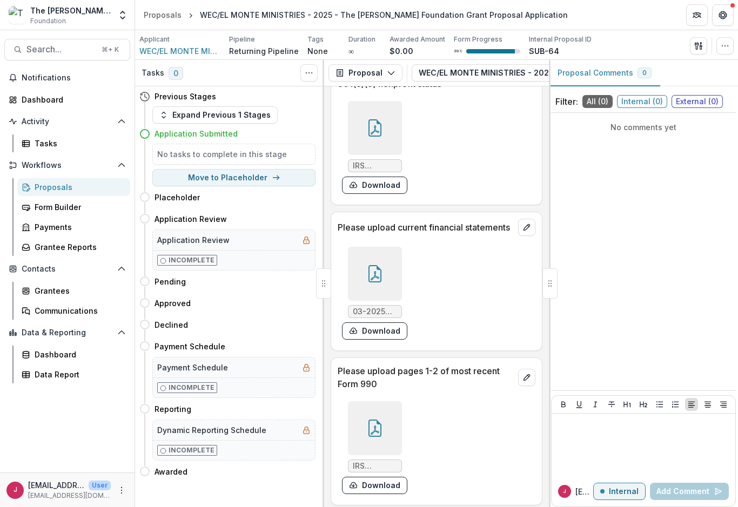
click at [372, 273] on div at bounding box center [375, 274] width 54 height 54
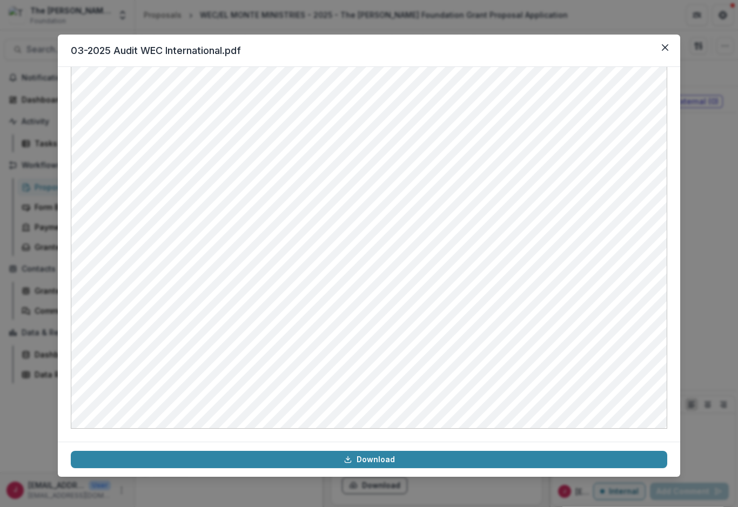
scroll to position [423, 0]
click at [658, 52] on button "Close" at bounding box center [664, 47] width 17 height 17
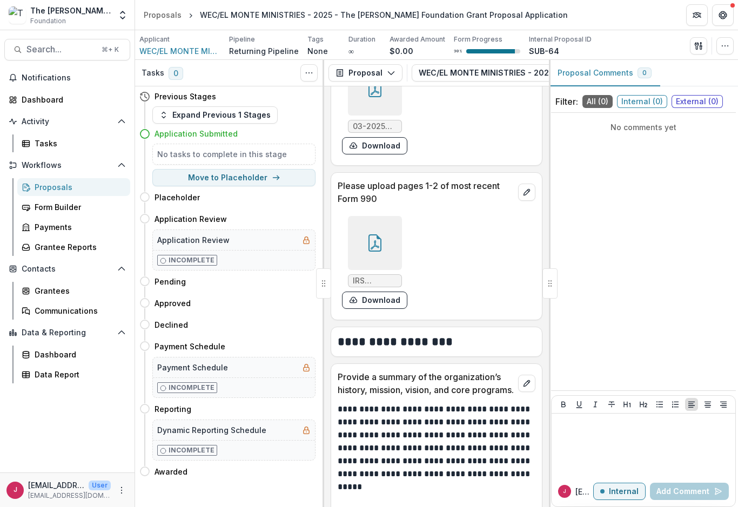
scroll to position [1604, 0]
click at [377, 234] on icon at bounding box center [374, 242] width 17 height 17
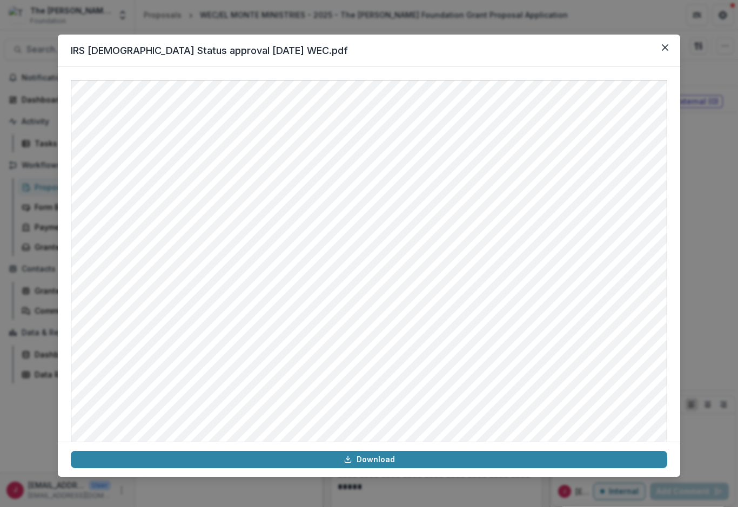
click at [654, 52] on header "IRS [DEMOGRAPHIC_DATA] Status approval [DATE] WEC.pdf" at bounding box center [369, 51] width 622 height 32
click at [665, 45] on icon "Close" at bounding box center [665, 47] width 6 height 6
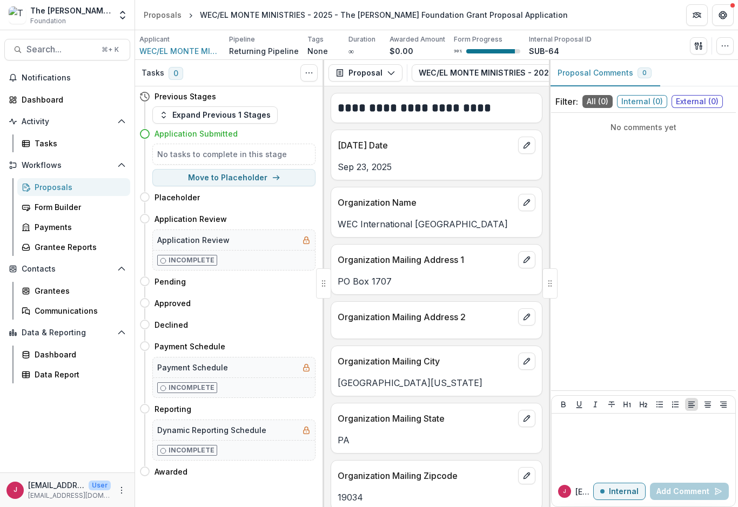
scroll to position [0, 0]
click at [54, 53] on span "Search..." at bounding box center [60, 49] width 69 height 10
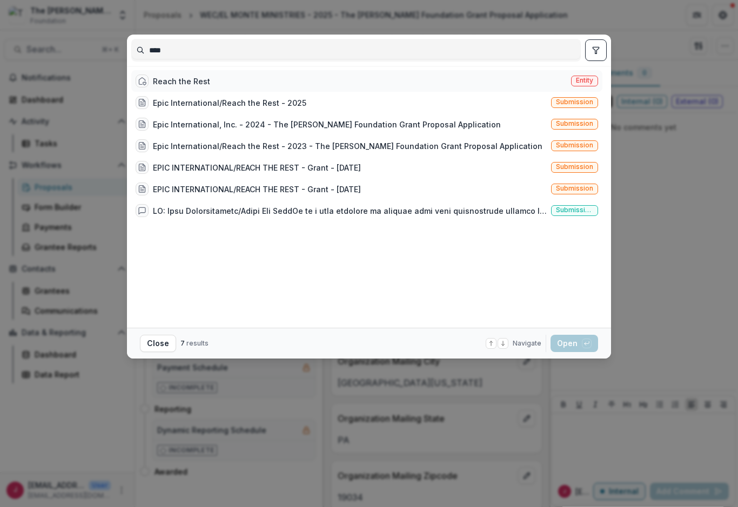
type input "****"
click at [201, 82] on div "Reach the Rest" at bounding box center [181, 81] width 57 height 11
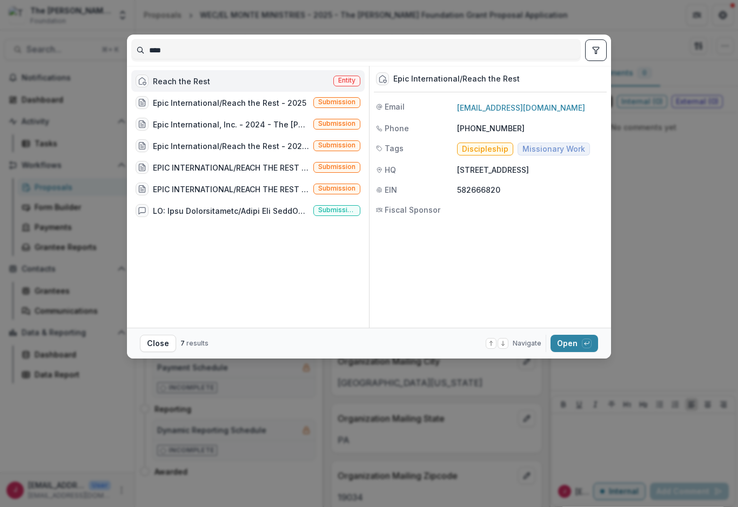
click at [203, 82] on div "Reach the Rest" at bounding box center [181, 81] width 57 height 11
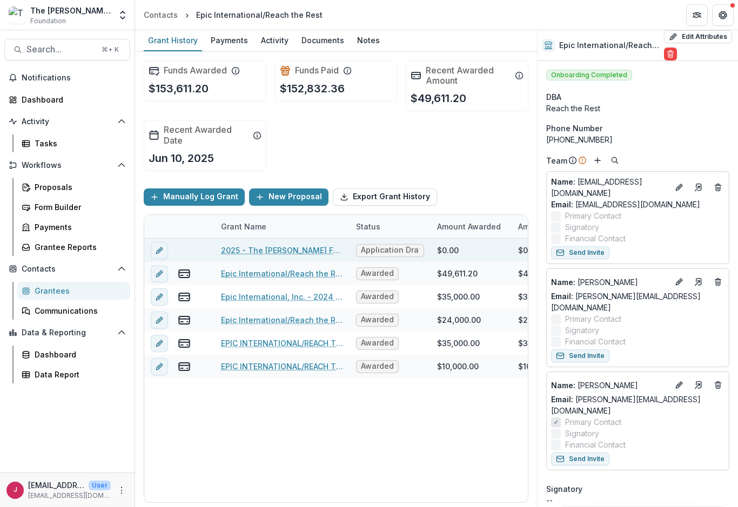
click at [298, 251] on link "2025 - The [PERSON_NAME] Foundation Grant Proposal Application" at bounding box center [282, 250] width 122 height 11
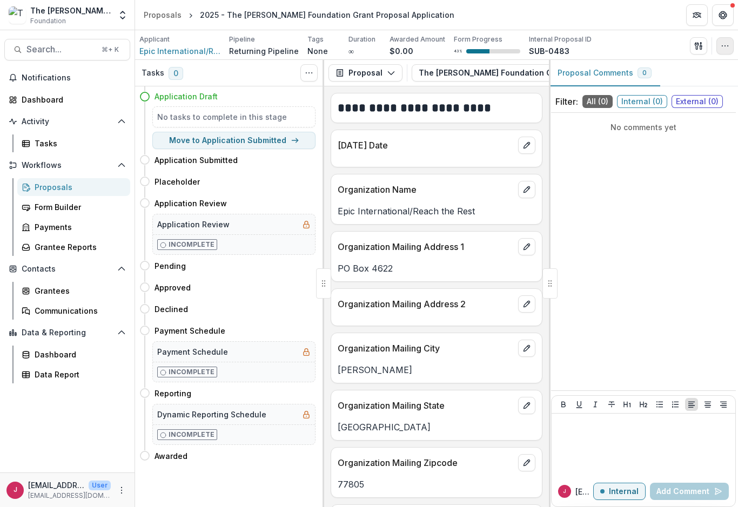
click at [731, 48] on button "button" at bounding box center [724, 45] width 17 height 17
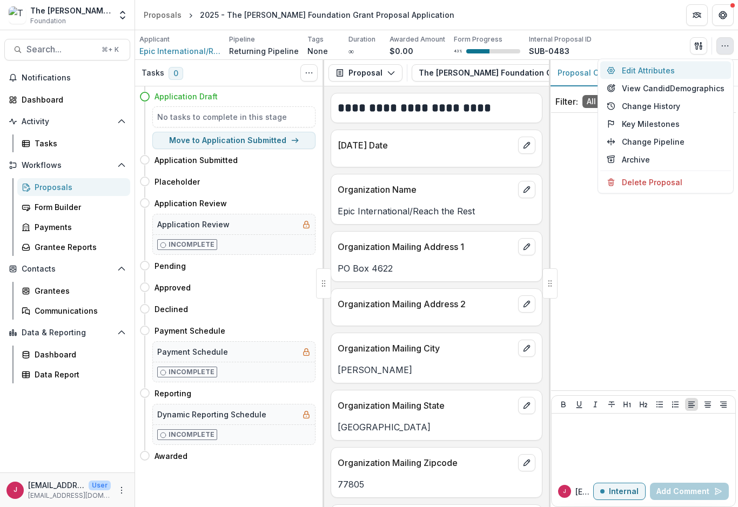
click at [644, 71] on button "Edit Attributes" at bounding box center [665, 71] width 131 height 18
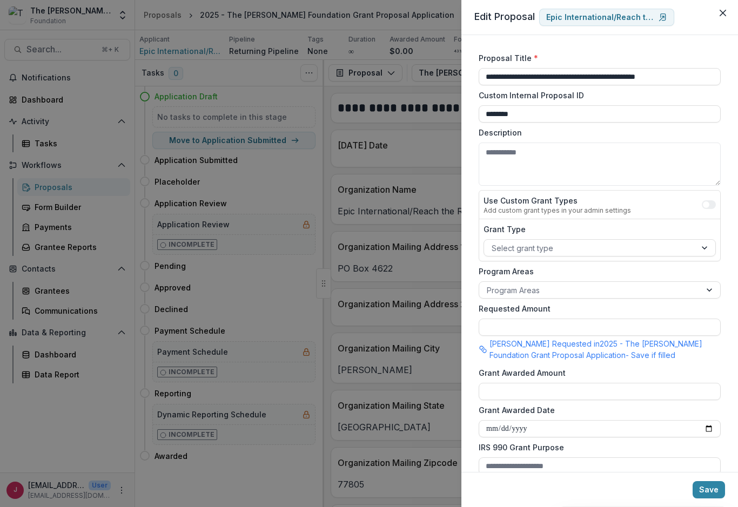
click at [711, 12] on header "Edit Proposal Epic International/Reach the Rest" at bounding box center [599, 17] width 277 height 35
click at [721, 10] on icon "Close" at bounding box center [722, 13] width 6 height 6
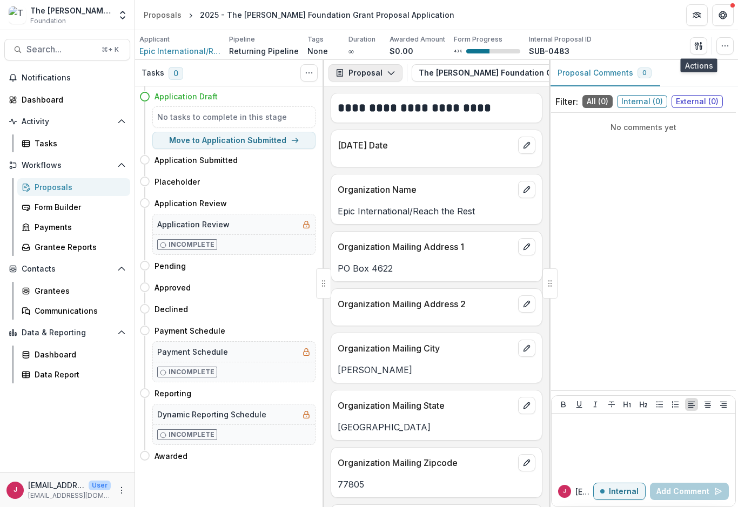
click at [390, 73] on icon "button" at bounding box center [391, 73] width 9 height 9
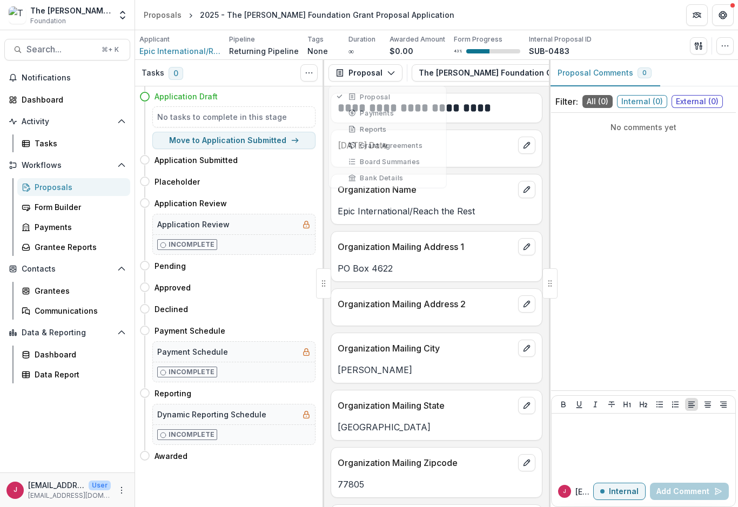
click at [619, 190] on div "No comments yet" at bounding box center [643, 251] width 185 height 269
click at [61, 49] on span "Search..." at bounding box center [60, 49] width 69 height 10
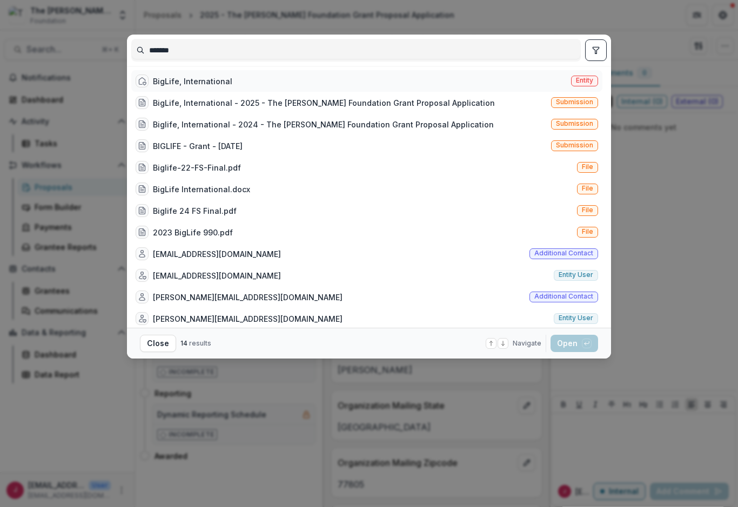
type input "*******"
click at [213, 80] on div "BigLife, International" at bounding box center [192, 81] width 79 height 11
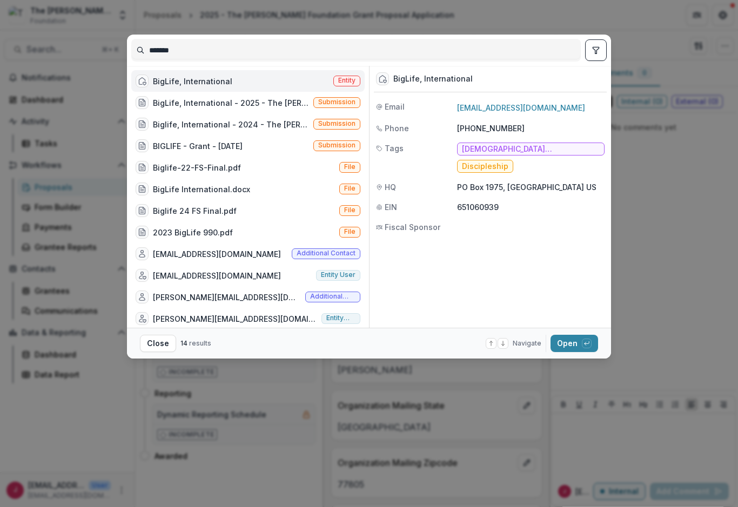
click at [255, 81] on div "BigLife, International Entity" at bounding box center [247, 81] width 233 height 22
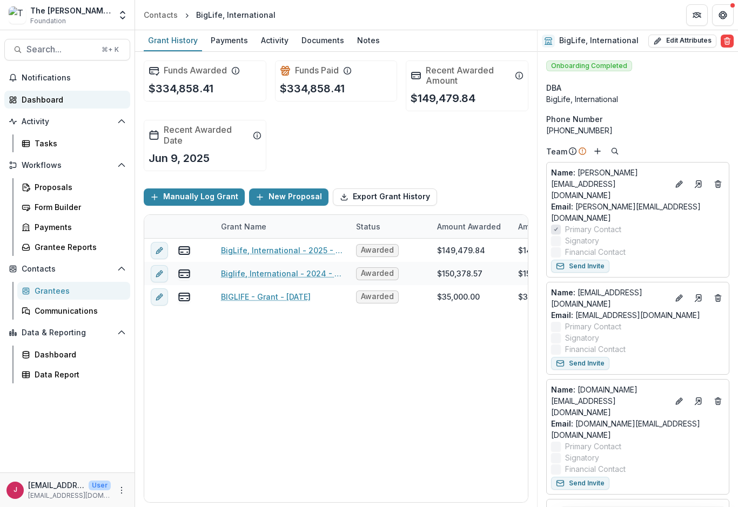
click at [56, 107] on link "Dashboard" at bounding box center [67, 100] width 126 height 18
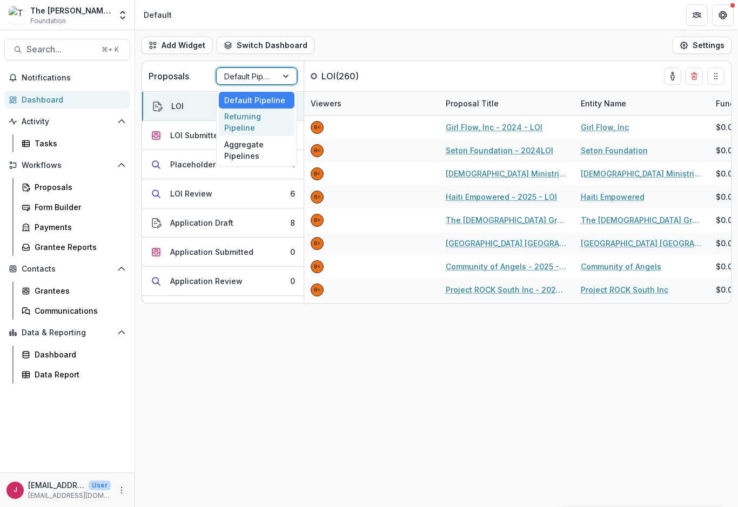
click at [253, 128] on div "Returning Pipeline" at bounding box center [257, 123] width 76 height 28
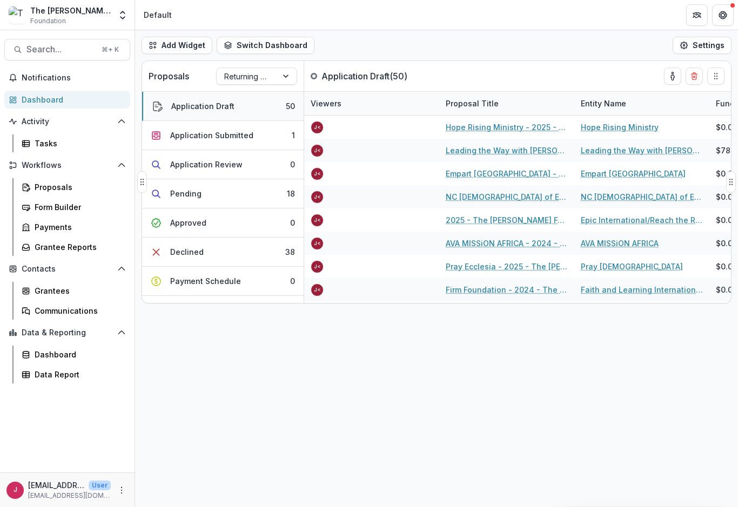
click at [247, 104] on button "Application Draft 50" at bounding box center [222, 106] width 161 height 29
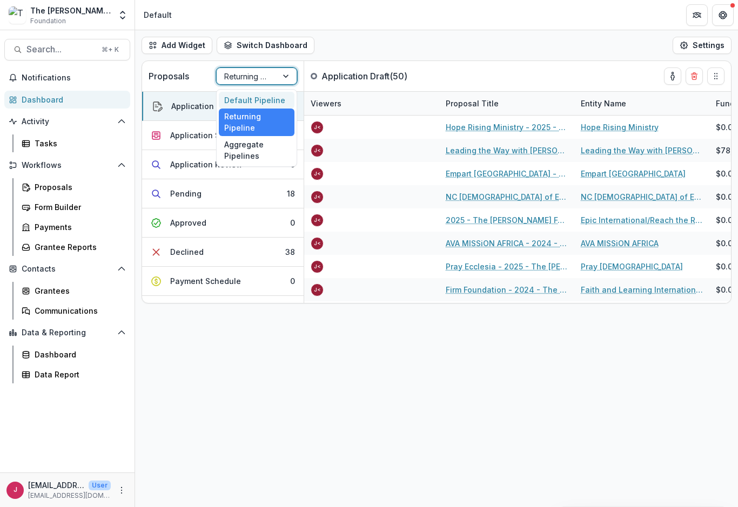
click at [270, 102] on div "Default Pipeline" at bounding box center [257, 100] width 76 height 17
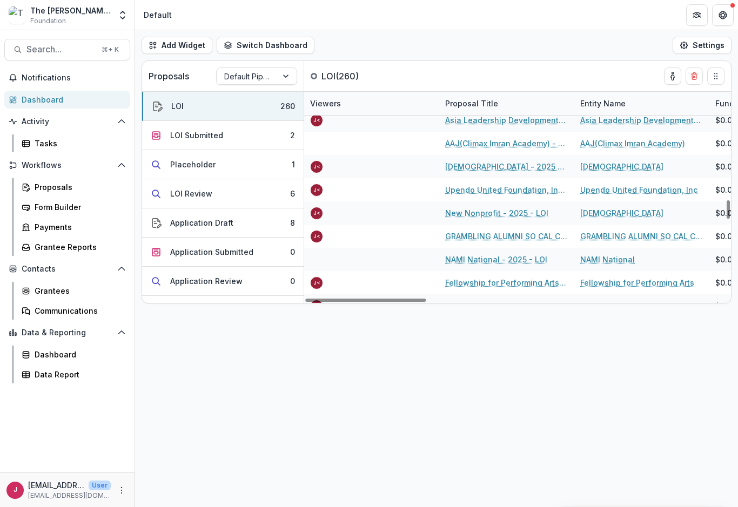
scroll to position [1238, 1]
click at [255, 229] on button "Application Draft 8" at bounding box center [222, 222] width 161 height 29
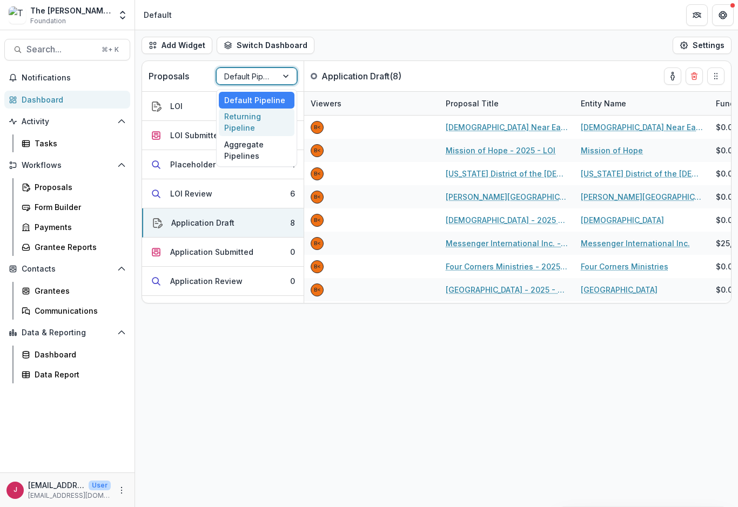
click at [254, 125] on div "Returning Pipeline" at bounding box center [257, 123] width 76 height 28
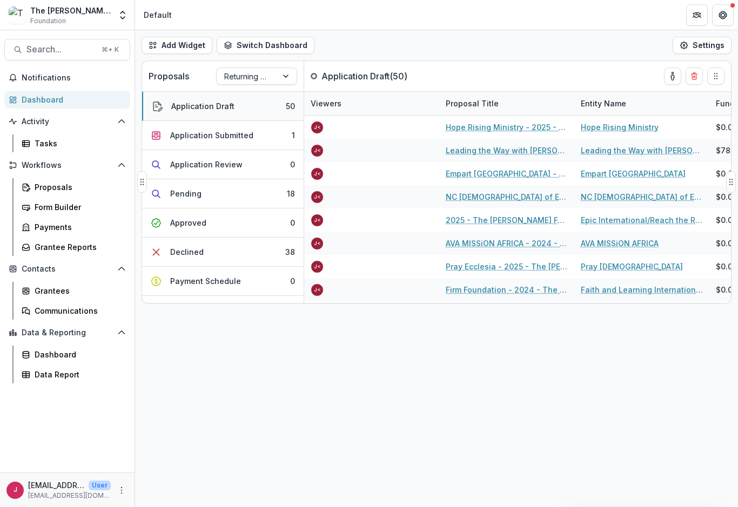
click at [270, 111] on button "Application Draft 50" at bounding box center [222, 106] width 161 height 29
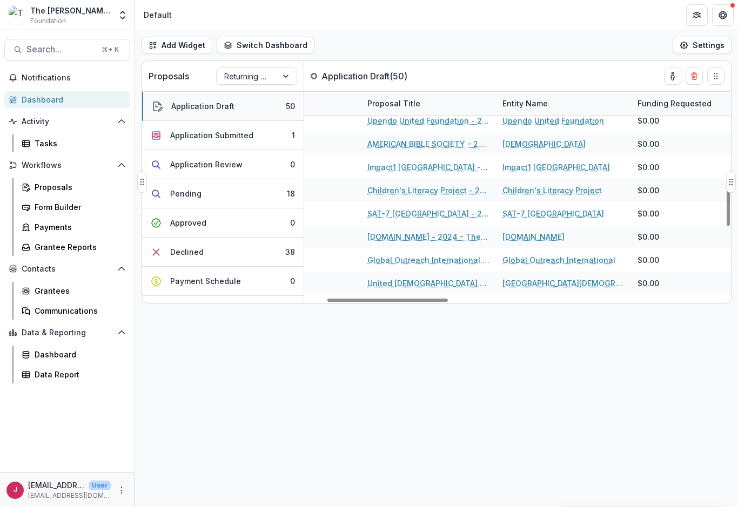
scroll to position [563, 78]
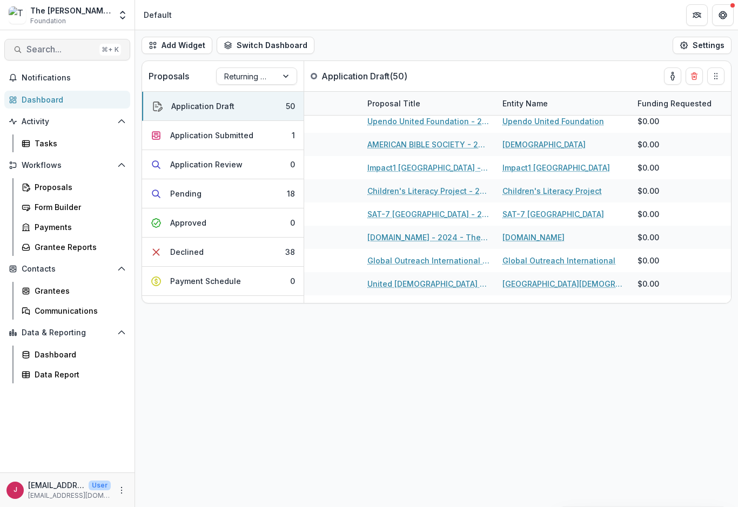
click at [75, 51] on span "Search..." at bounding box center [60, 49] width 69 height 10
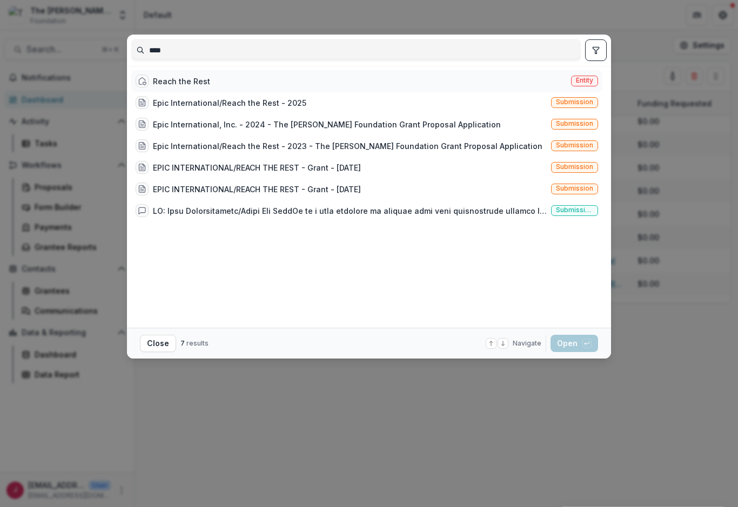
type input "****"
click at [586, 82] on span "Entity" at bounding box center [584, 81] width 17 height 8
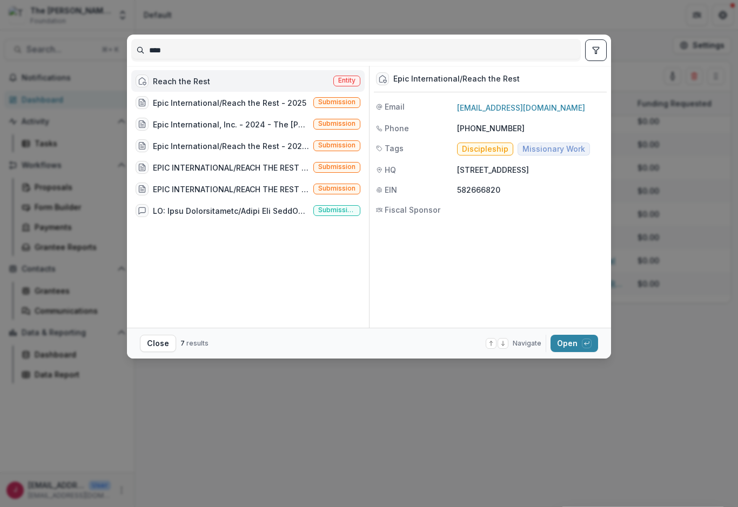
click at [348, 83] on span "Entity" at bounding box center [346, 81] width 17 height 8
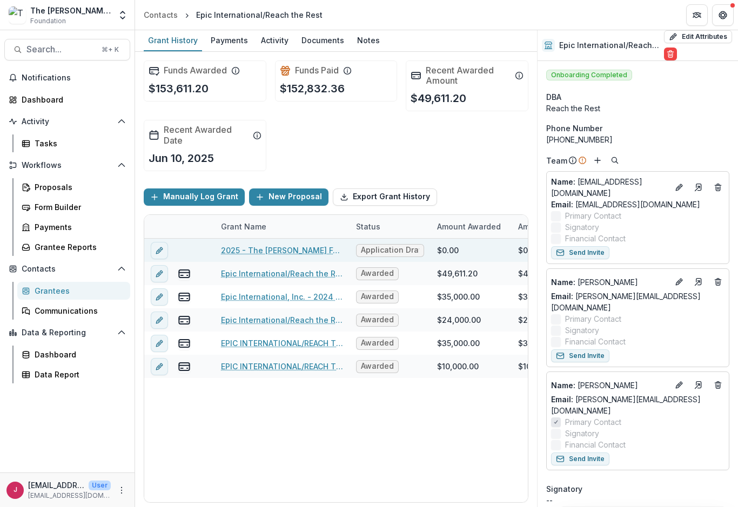
click at [257, 251] on link "2025 - The [PERSON_NAME] Foundation Grant Proposal Application" at bounding box center [282, 250] width 122 height 11
click at [159, 251] on icon "edit" at bounding box center [158, 250] width 5 height 5
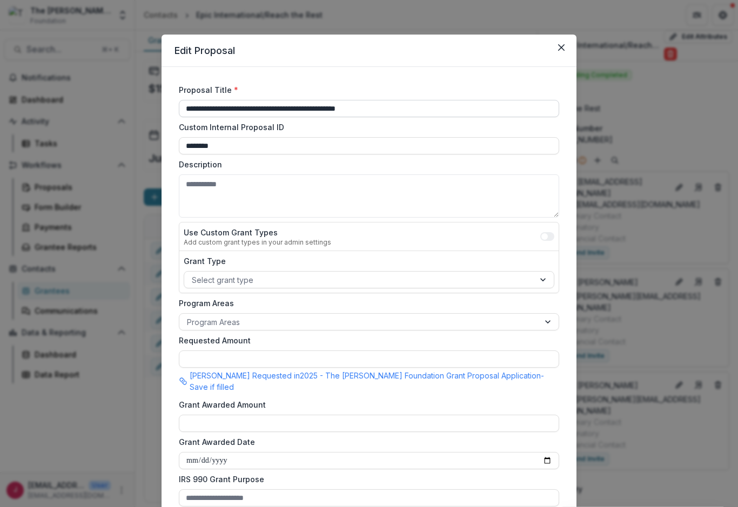
click at [404, 108] on input "**********" at bounding box center [369, 108] width 380 height 17
type input "*"
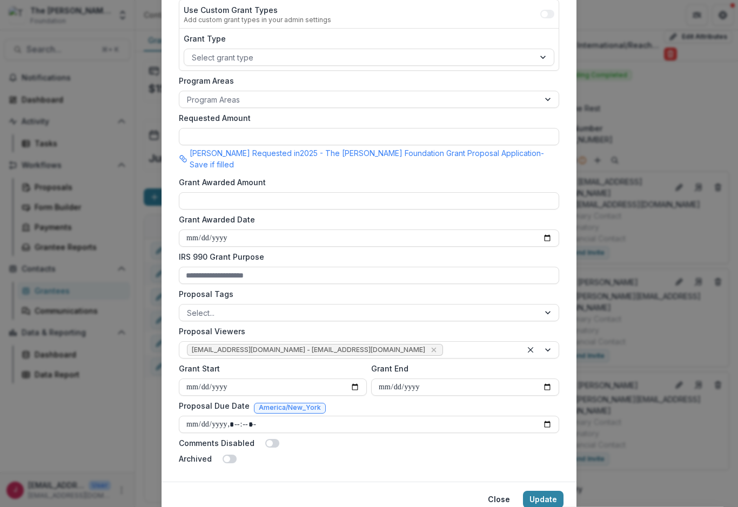
scroll to position [259, 0]
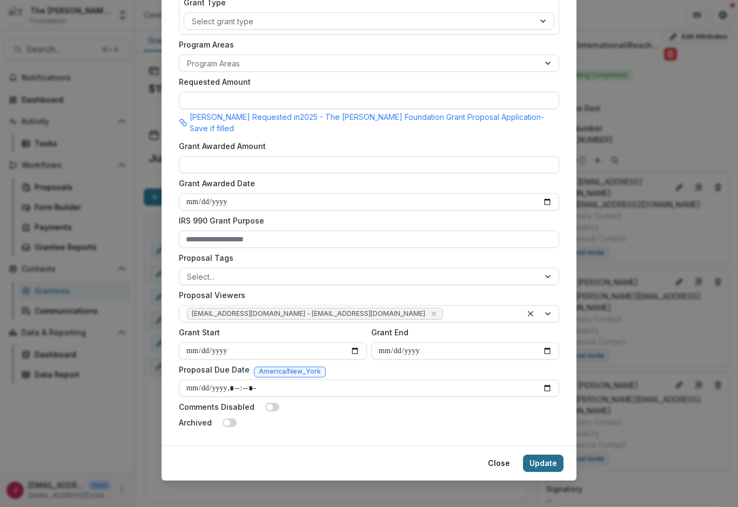
type input "**********"
click at [549, 455] on button "Update" at bounding box center [543, 463] width 41 height 17
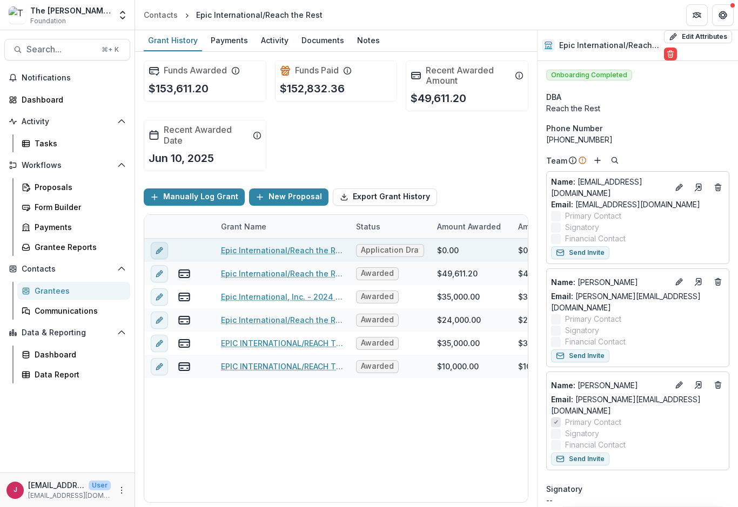
click at [158, 255] on button "edit" at bounding box center [159, 249] width 17 height 17
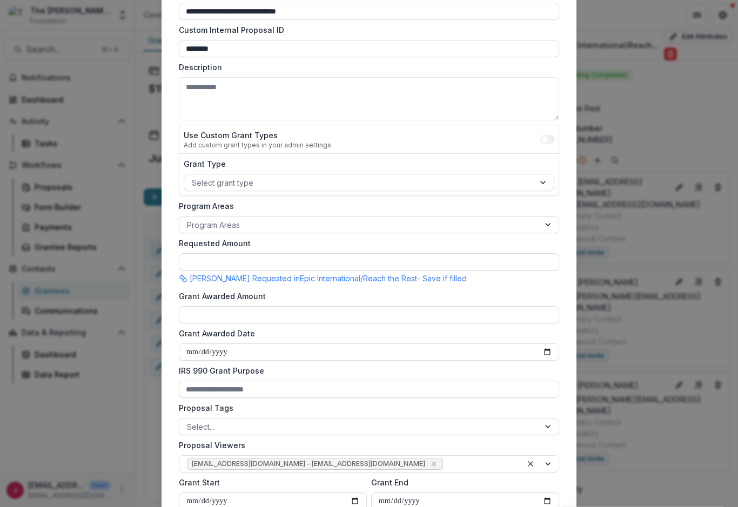
scroll to position [0, 0]
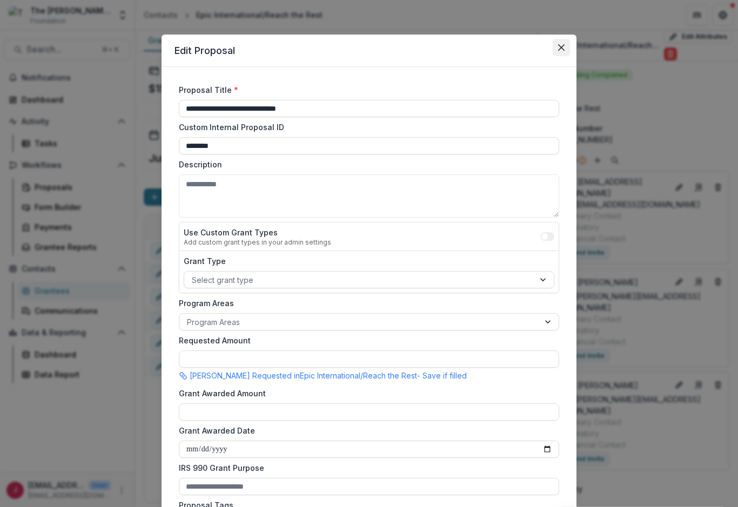
click at [561, 48] on icon "Close" at bounding box center [561, 47] width 6 height 6
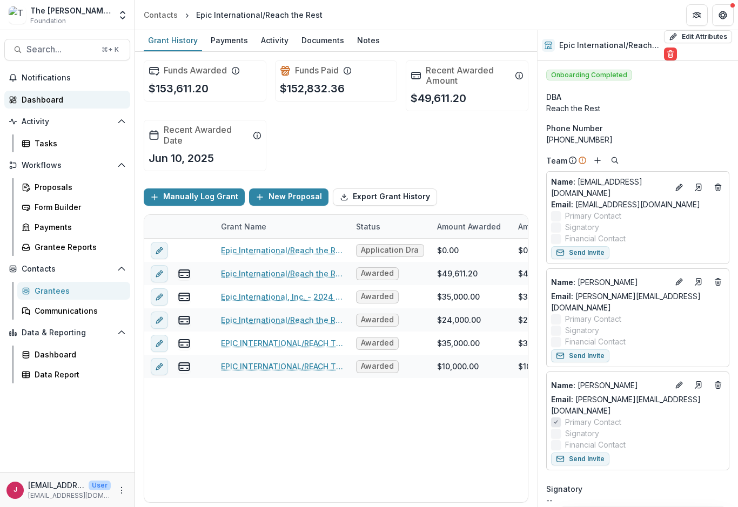
click at [55, 102] on div "Dashboard" at bounding box center [72, 99] width 100 height 11
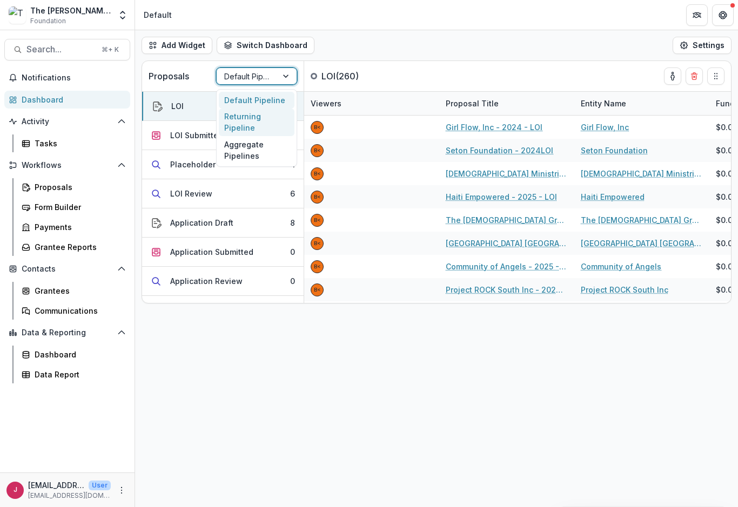
click at [242, 127] on div "Returning Pipeline" at bounding box center [257, 123] width 76 height 28
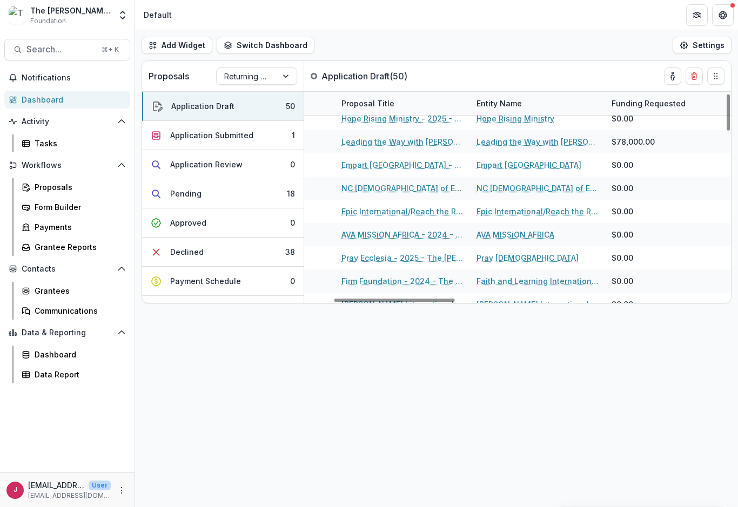
scroll to position [9, 103]
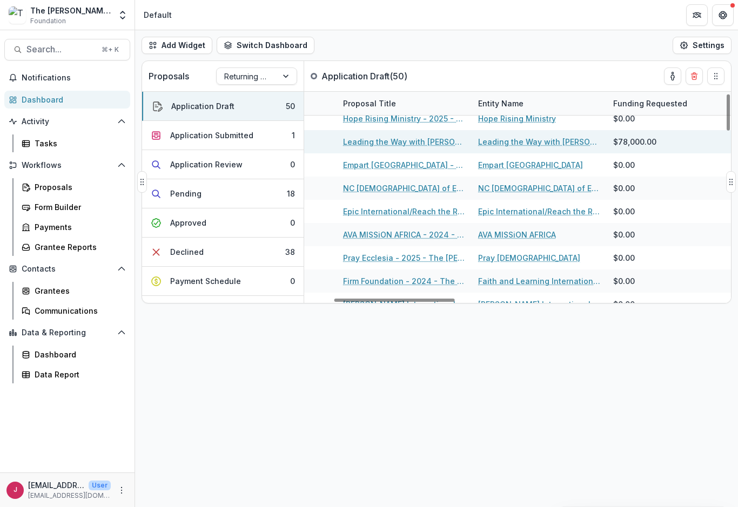
click at [414, 145] on link "Leading the Way with [PERSON_NAME] - 2024 - The [PERSON_NAME] Foundation Grant …" at bounding box center [404, 141] width 122 height 11
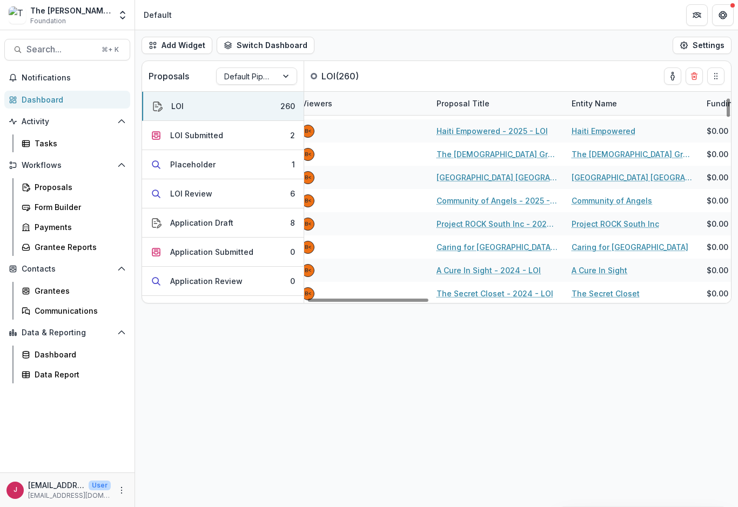
scroll to position [66, 10]
click at [261, 235] on button "Application Draft 8" at bounding box center [222, 222] width 161 height 29
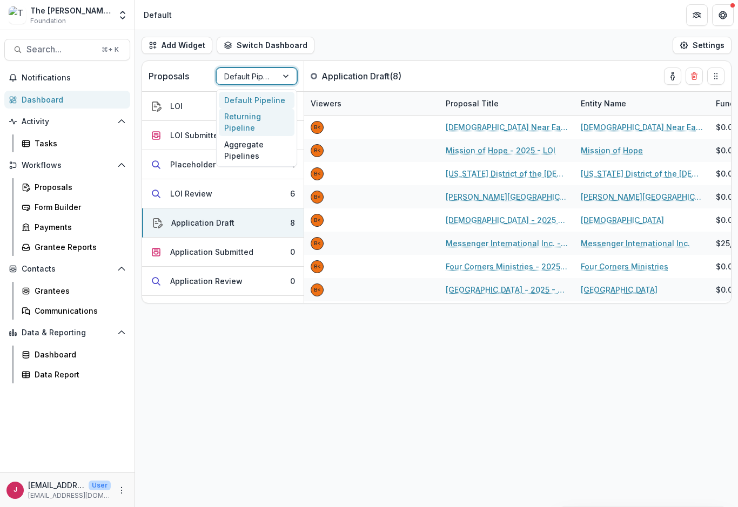
click at [259, 131] on div "Returning Pipeline" at bounding box center [257, 123] width 76 height 28
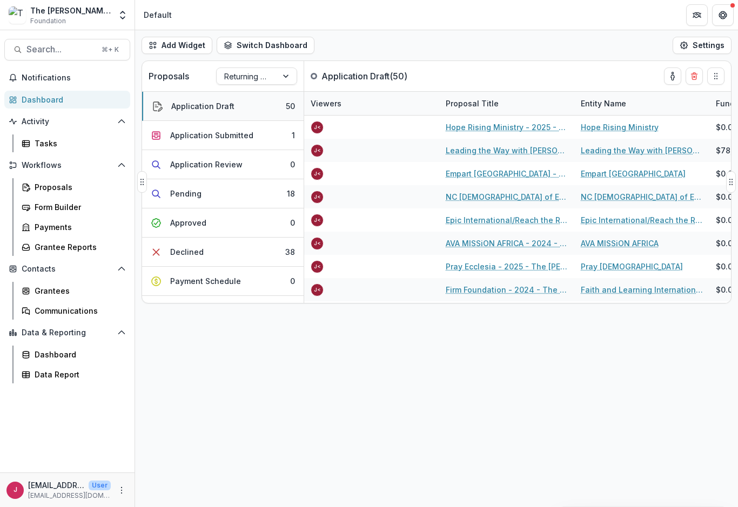
click at [257, 105] on button "Application Draft 50" at bounding box center [222, 106] width 161 height 29
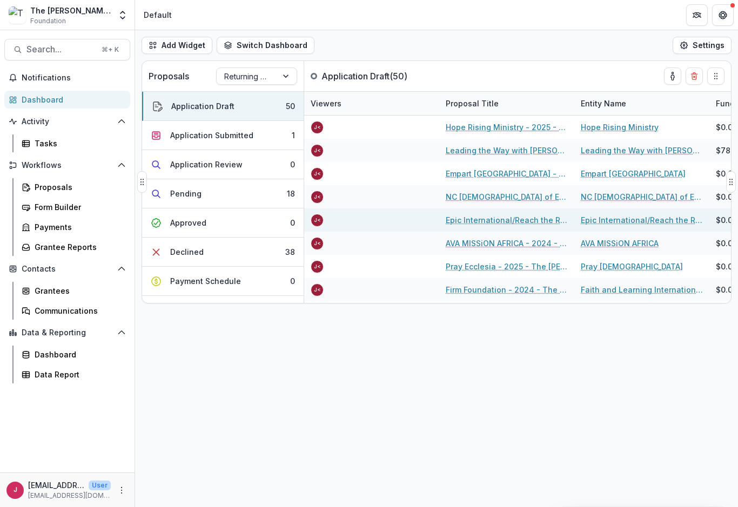
click at [517, 225] on link "Epic International/Reach the Rest" at bounding box center [507, 219] width 122 height 11
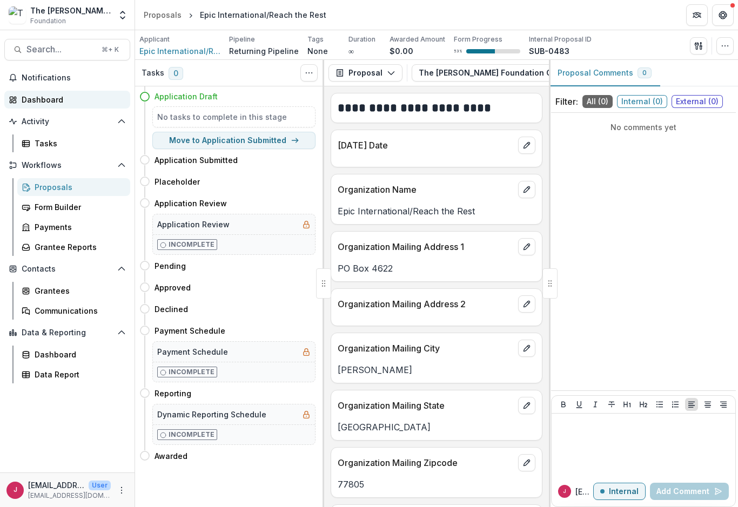
click at [53, 100] on div "Dashboard" at bounding box center [72, 99] width 100 height 11
